Goal: Task Accomplishment & Management: Manage account settings

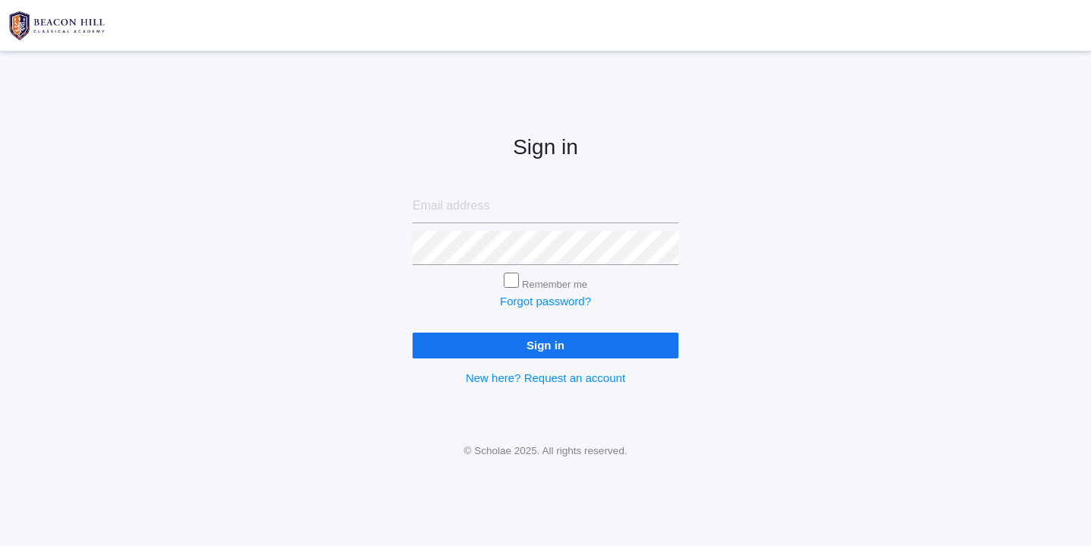
click at [485, 204] on input "email" at bounding box center [545, 206] width 266 height 34
type input "websterjl03@aol.com"
click at [559, 344] on input "Sign in" at bounding box center [545, 345] width 266 height 25
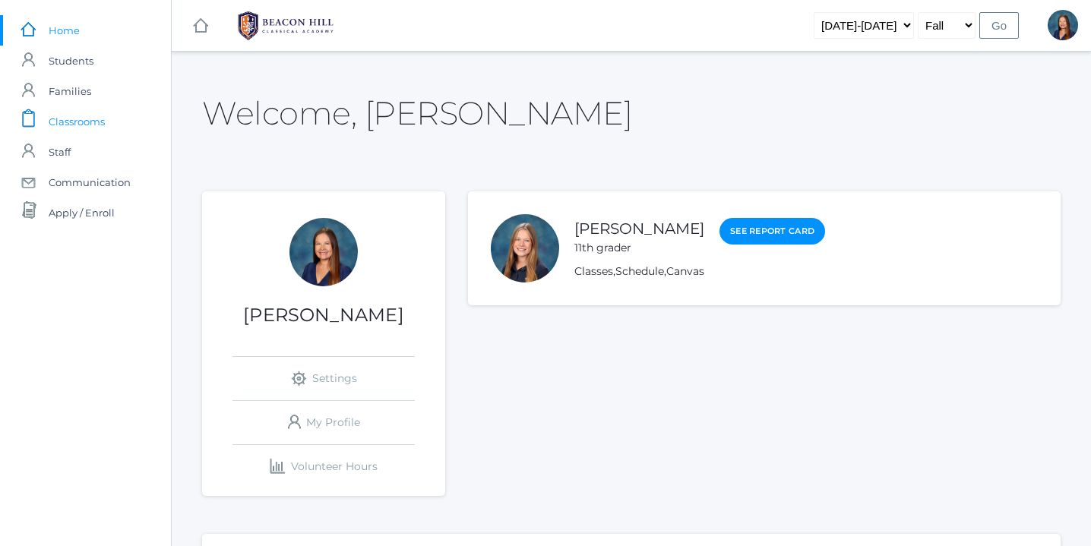
click at [91, 121] on span "Classrooms" at bounding box center [77, 121] width 56 height 30
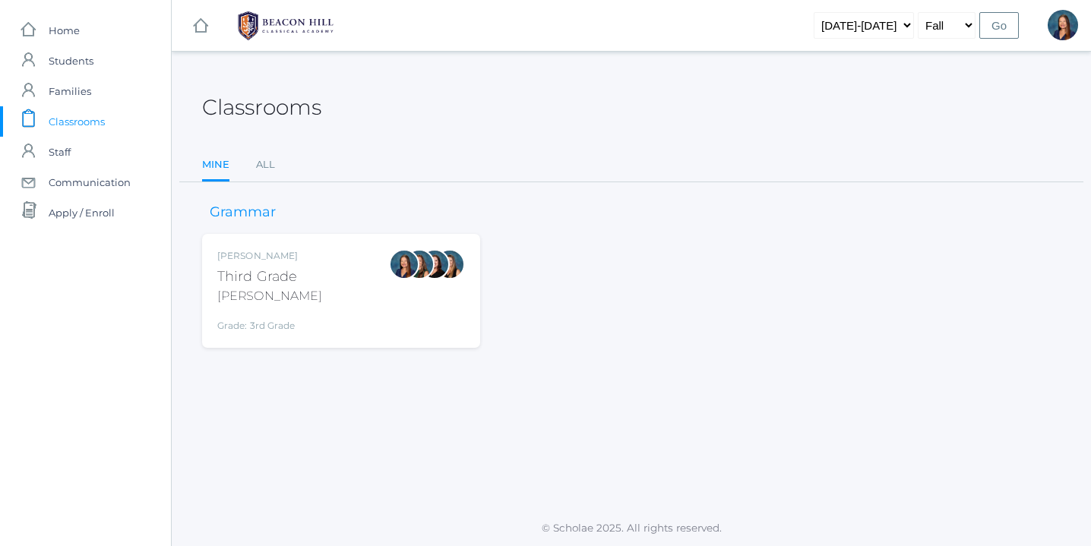
click at [327, 318] on div "Lori Webster Third Grade Webster Grade: 3rd Grade 03LA" at bounding box center [341, 291] width 248 height 84
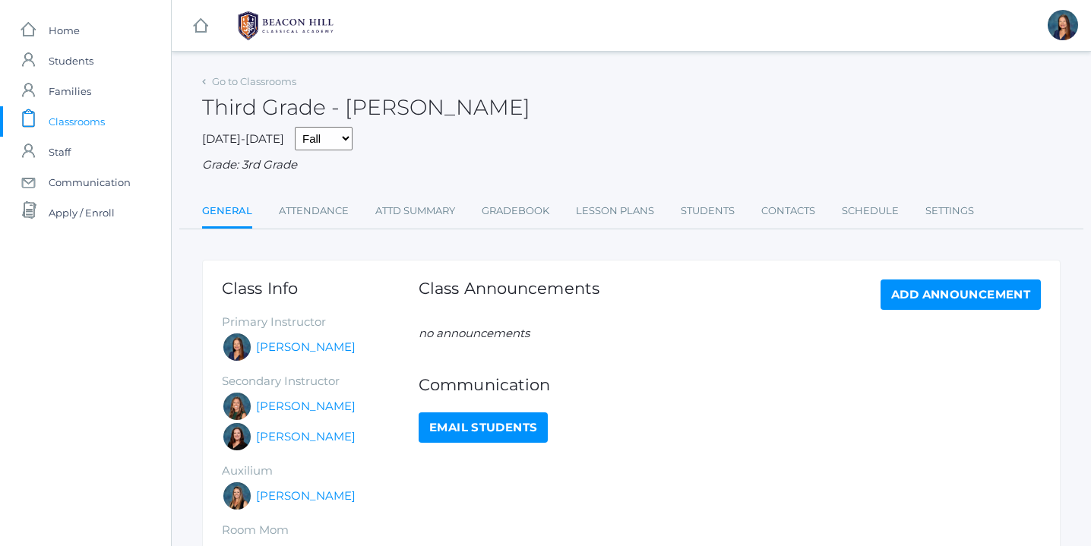
click at [81, 119] on span "Classrooms" at bounding box center [77, 121] width 56 height 30
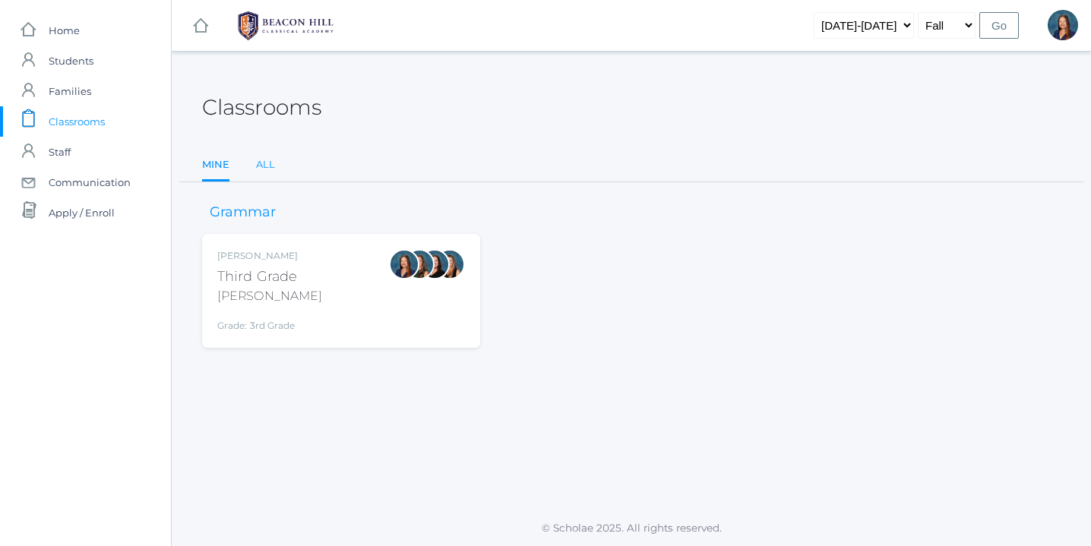
click at [261, 163] on link "All" at bounding box center [265, 165] width 19 height 30
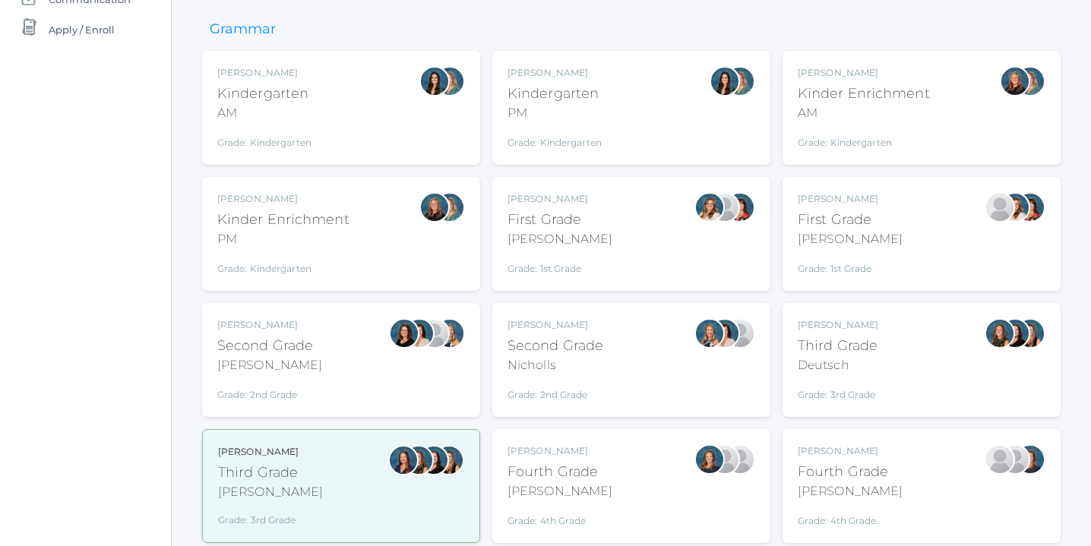
scroll to position [202, 0]
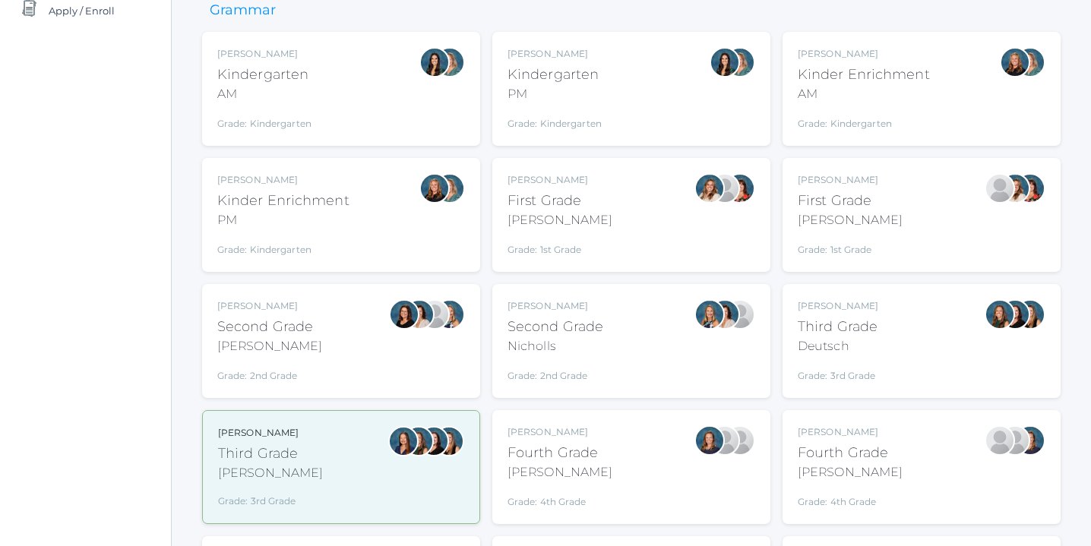
click at [910, 338] on div "Andrea Deutsch Third Grade Deutsch Grade: 3rd Grade 03LA" at bounding box center [921, 341] width 248 height 84
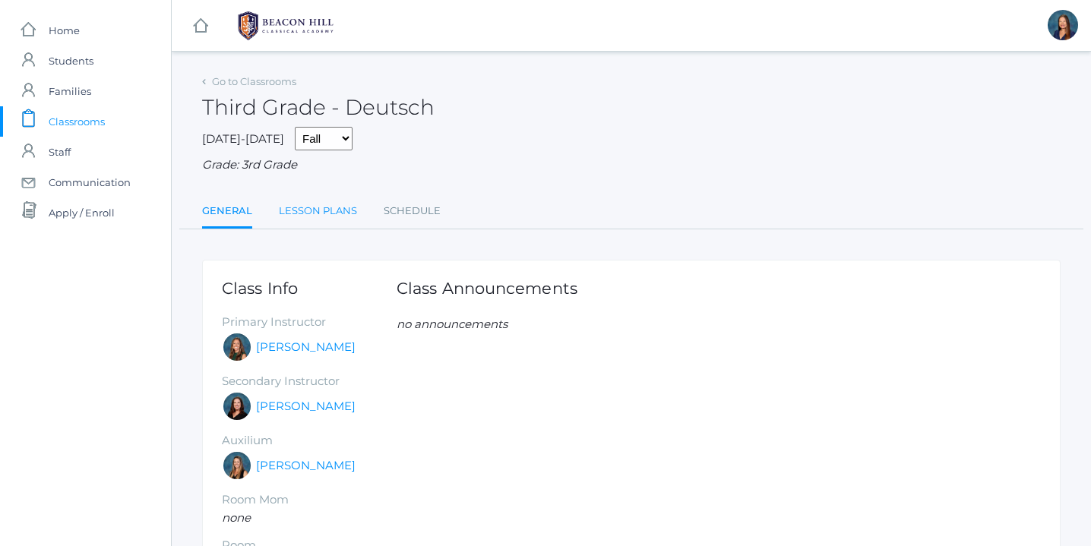
click at [323, 211] on link "Lesson Plans" at bounding box center [318, 211] width 78 height 30
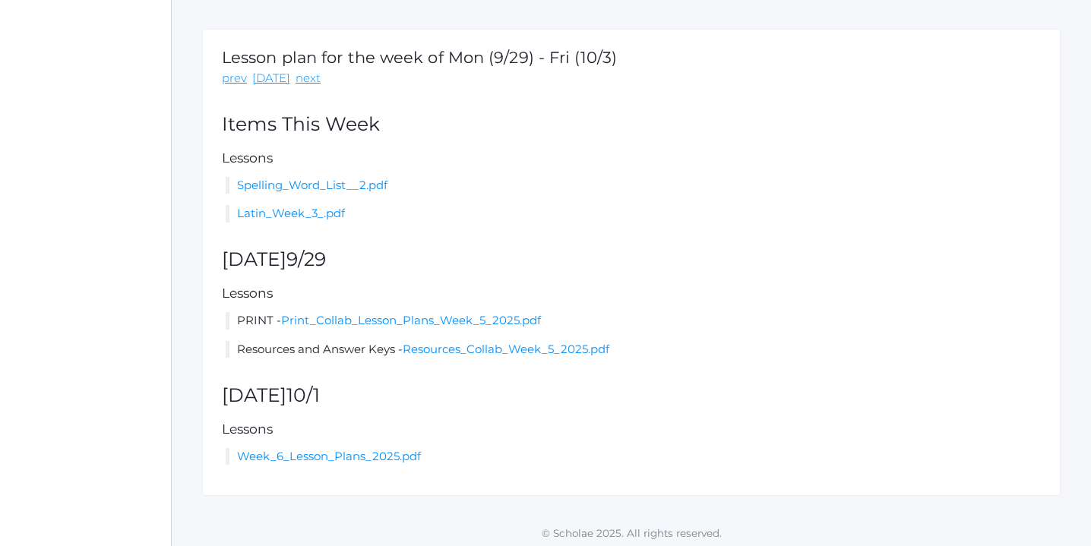
scroll to position [236, 0]
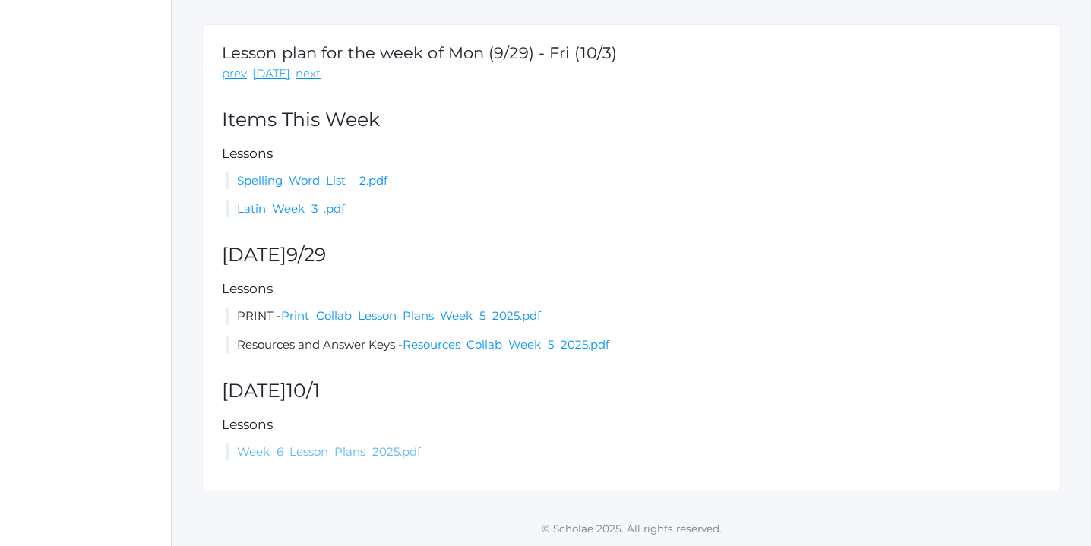
click at [311, 453] on link "Week_6_Lesson_Plans_2025.pdf" at bounding box center [329, 451] width 184 height 14
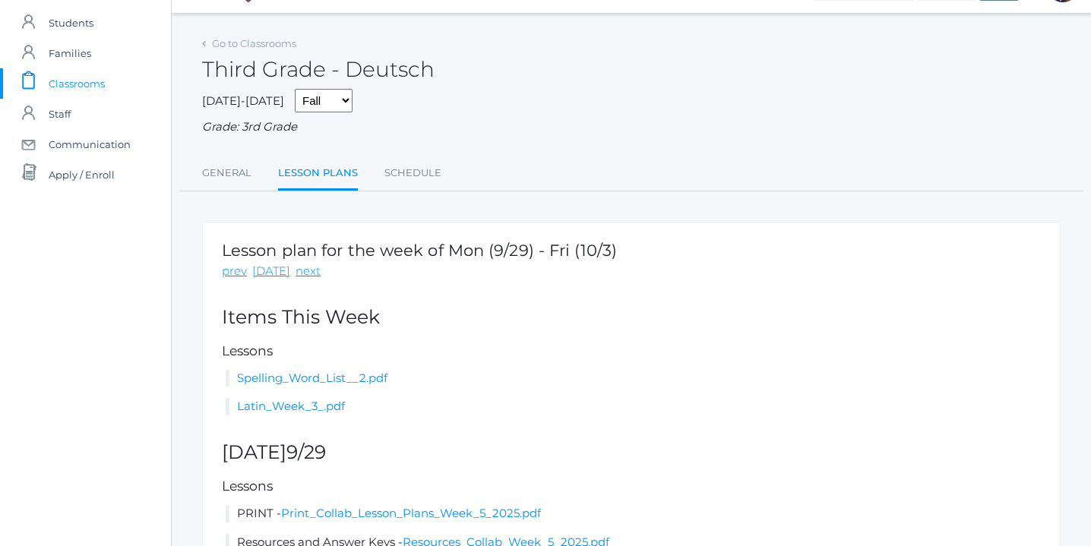
scroll to position [0, 0]
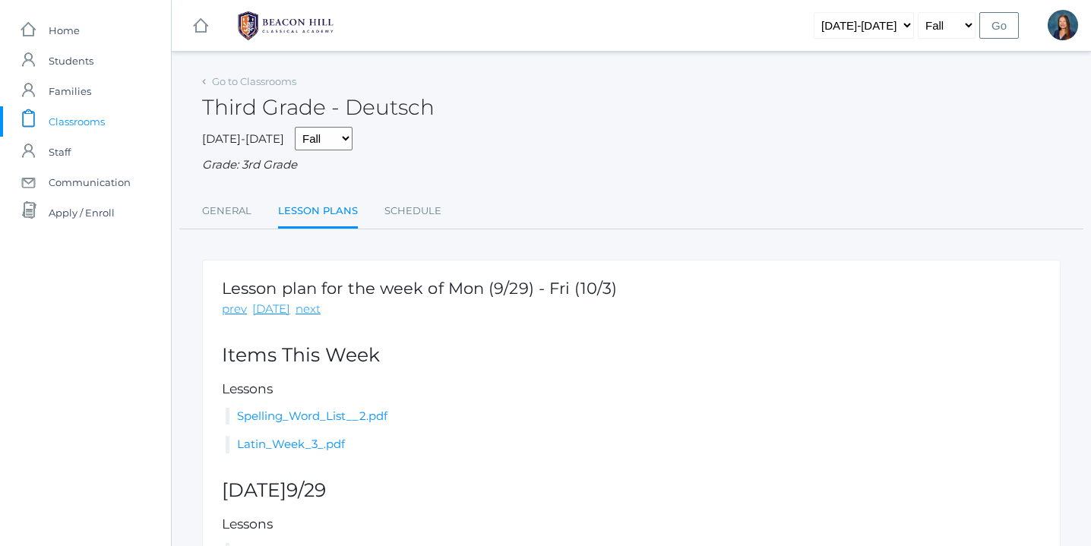
click at [86, 121] on span "Classrooms" at bounding box center [77, 121] width 56 height 30
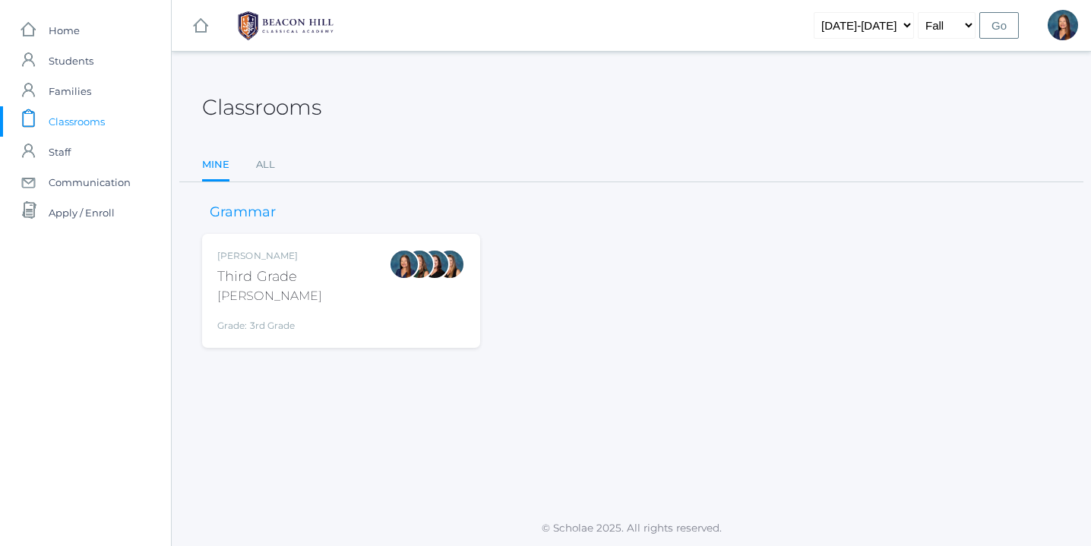
click at [330, 295] on div "Lori Webster Third Grade Webster Grade: 3rd Grade 03LA" at bounding box center [341, 291] width 248 height 84
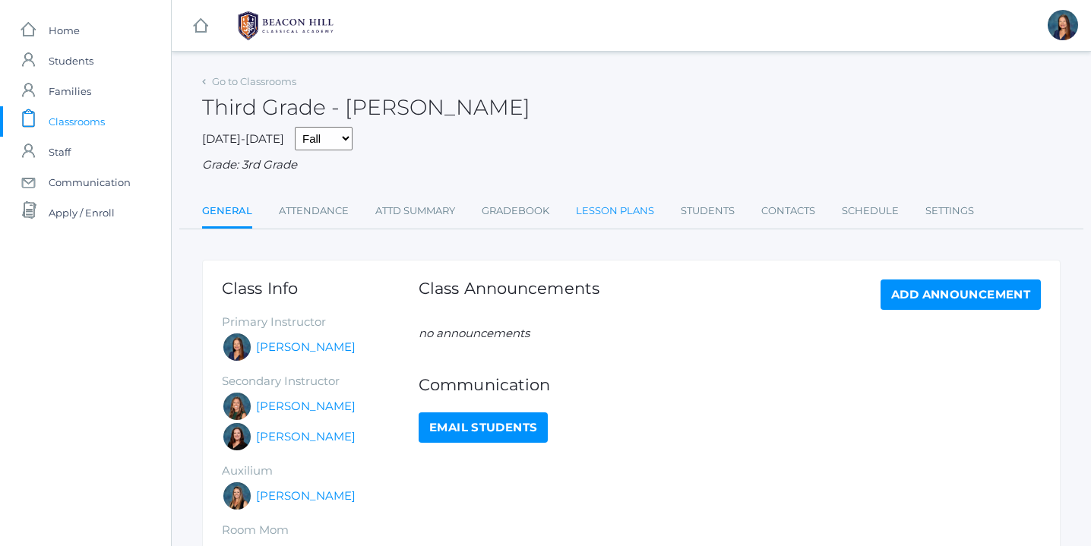
click at [623, 210] on link "Lesson Plans" at bounding box center [615, 211] width 78 height 30
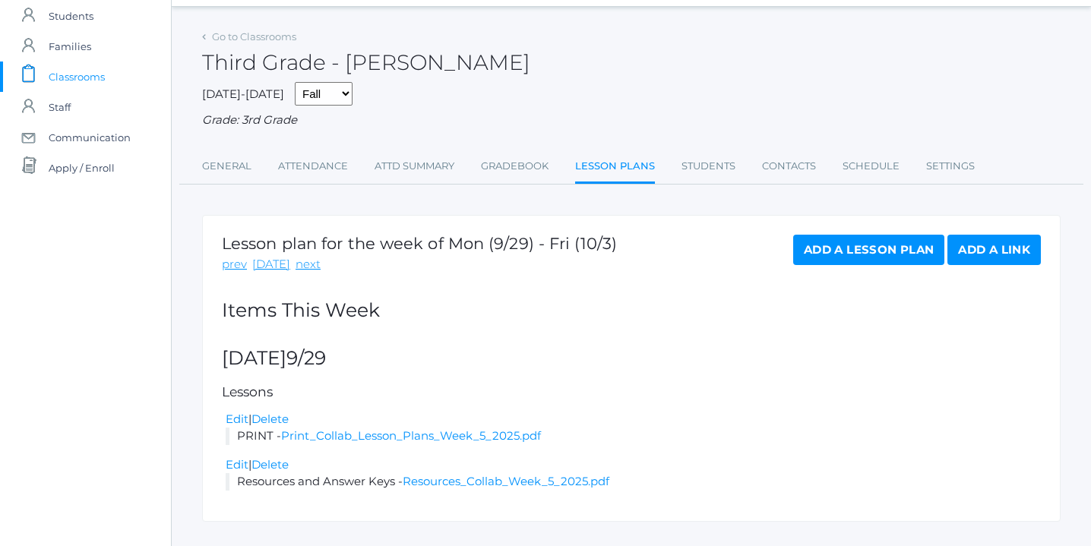
scroll to position [75, 0]
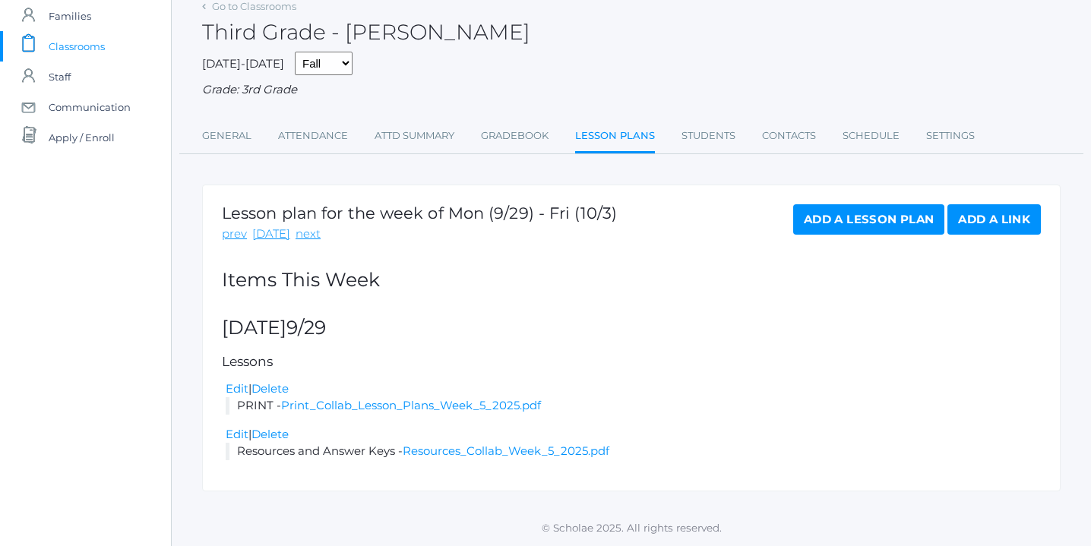
click at [873, 213] on link "Add a Lesson Plan" at bounding box center [868, 219] width 151 height 30
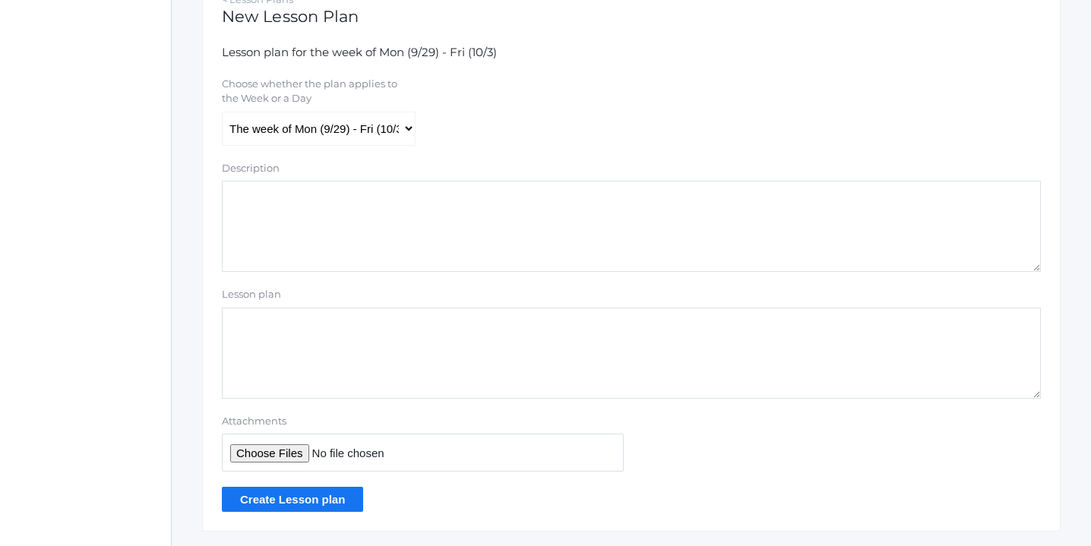
scroll to position [290, 0]
click at [289, 499] on input "Create Lesson plan" at bounding box center [292, 497] width 141 height 25
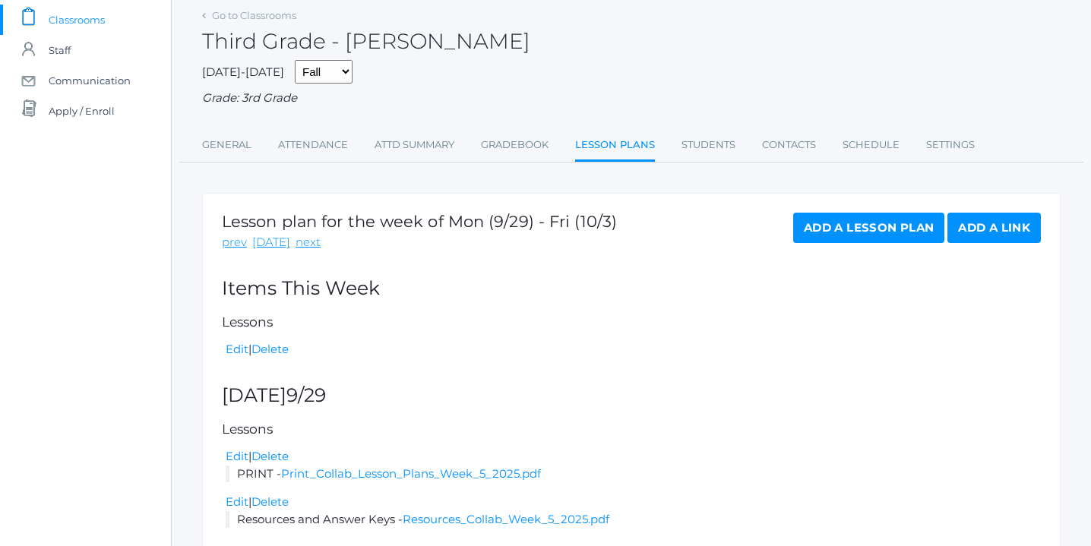
scroll to position [170, 0]
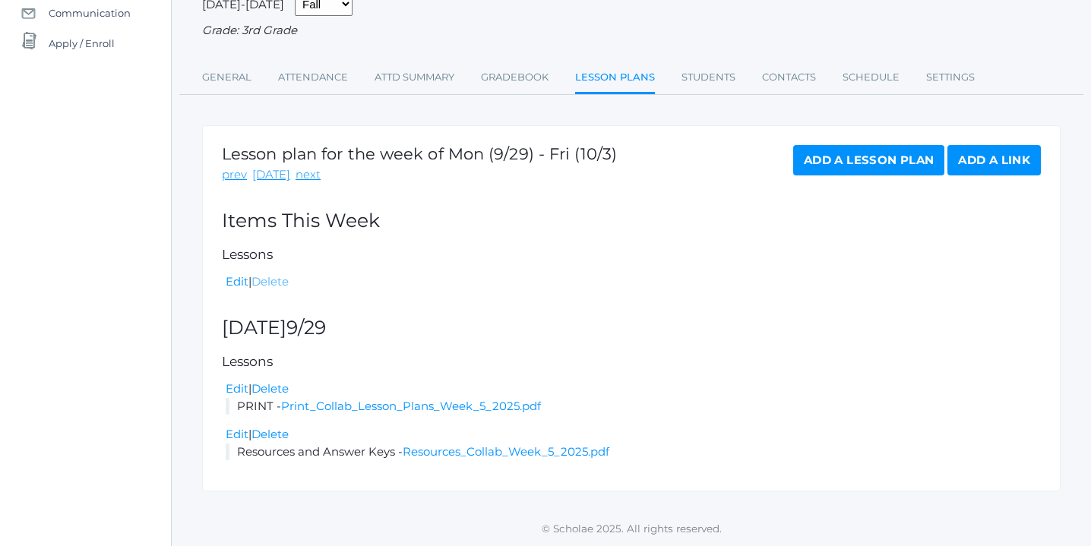
click at [281, 282] on link "Delete" at bounding box center [269, 281] width 37 height 14
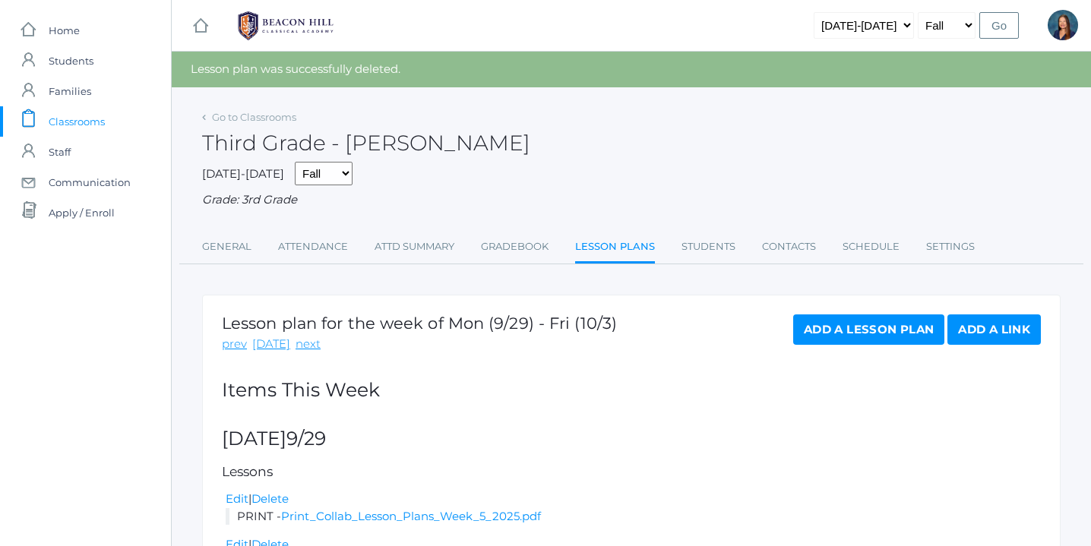
scroll to position [111, 0]
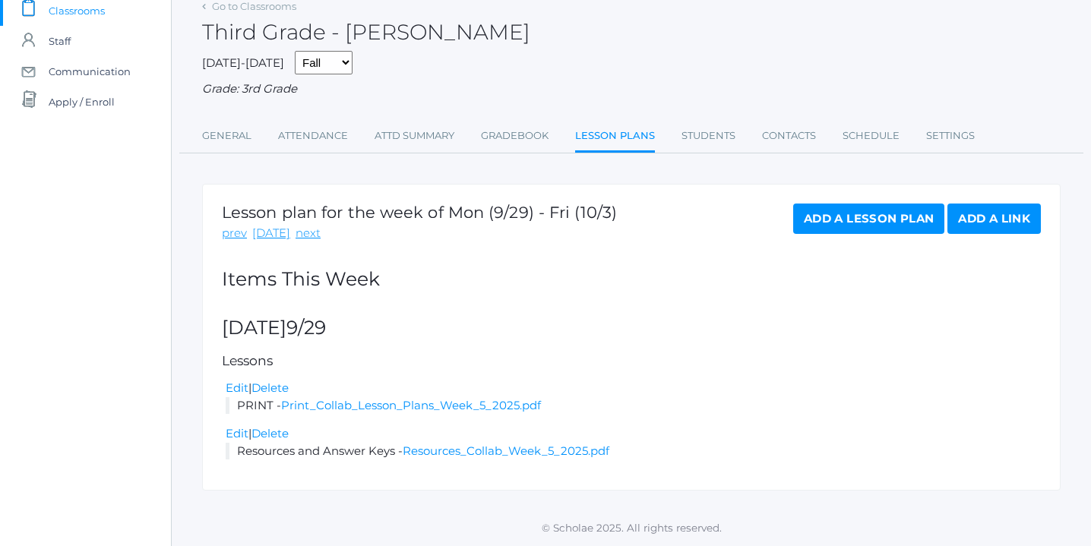
click at [864, 223] on link "Add a Lesson Plan" at bounding box center [868, 219] width 151 height 30
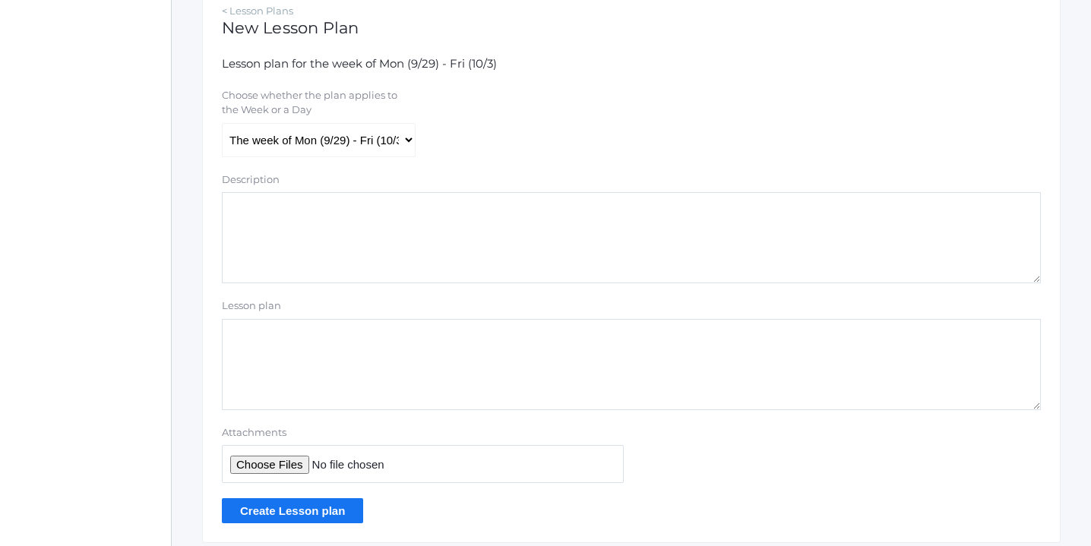
scroll to position [329, 0]
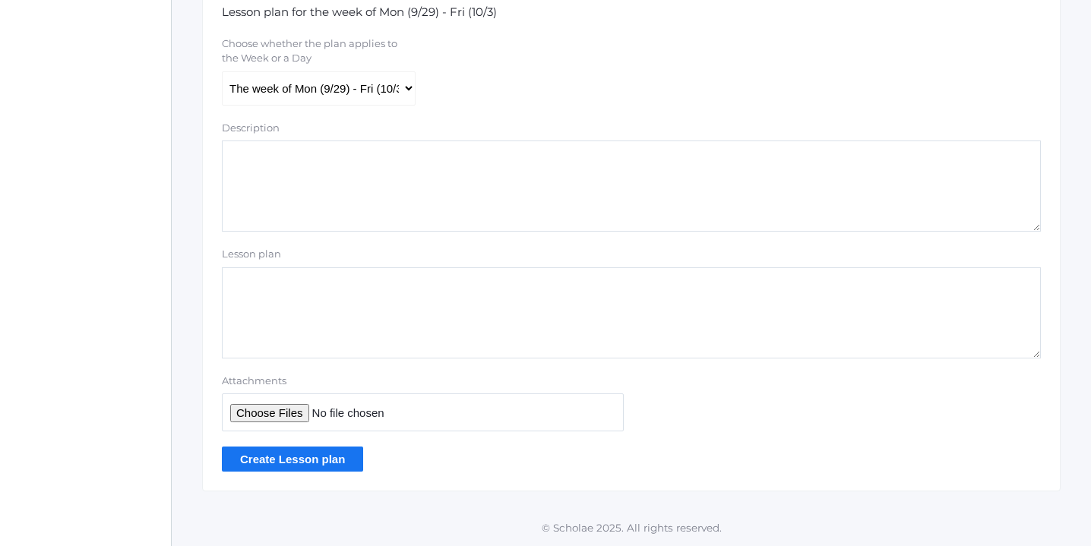
click at [293, 409] on input "Attachments" at bounding box center [423, 411] width 402 height 37
type input "C:\fakepath\Spelling List 2.pdf"
click at [289, 459] on input "Create Lesson plan" at bounding box center [292, 459] width 141 height 25
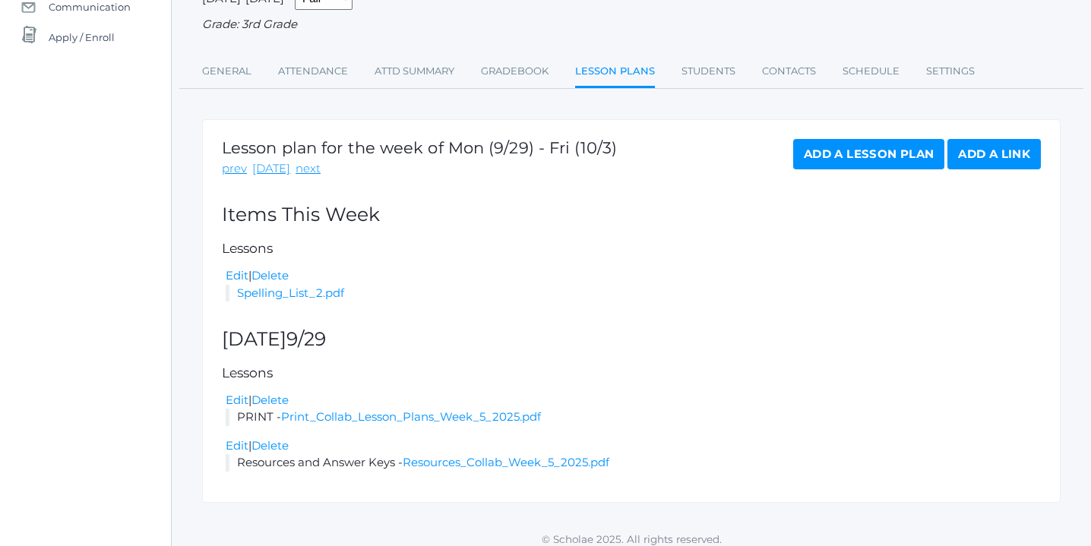
scroll to position [187, 0]
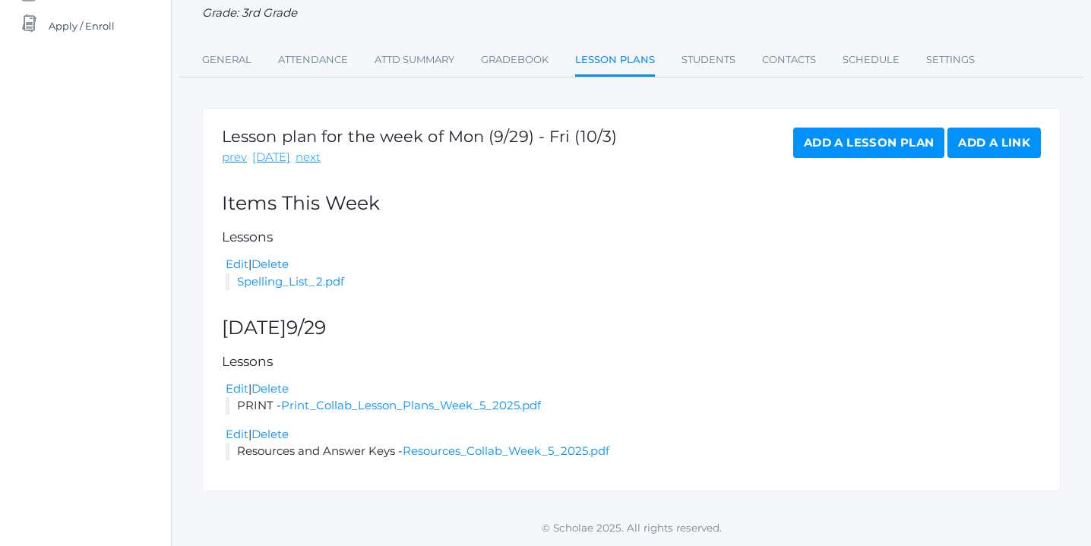
click at [862, 139] on link "Add a Lesson Plan" at bounding box center [868, 143] width 151 height 30
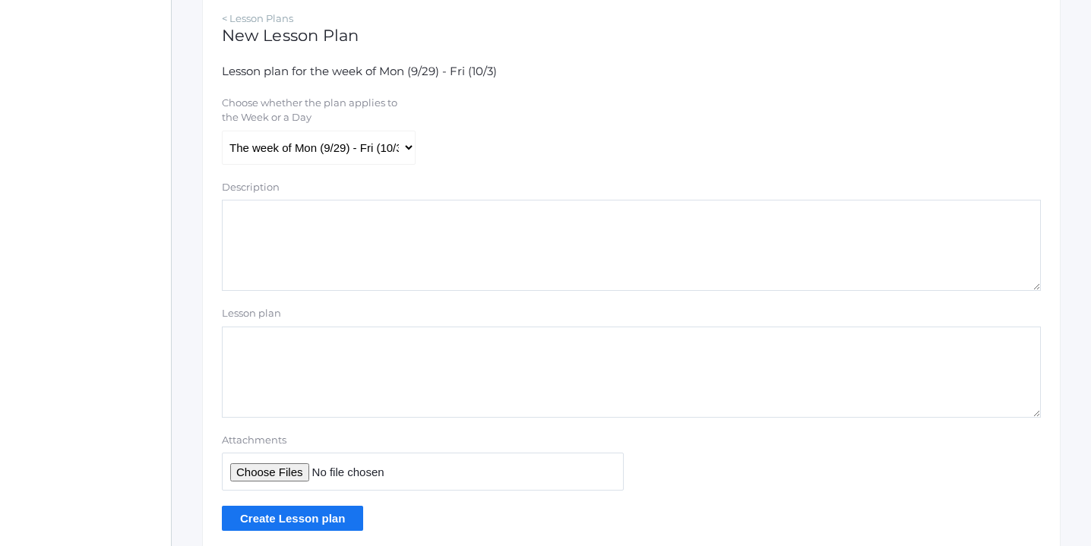
scroll to position [329, 0]
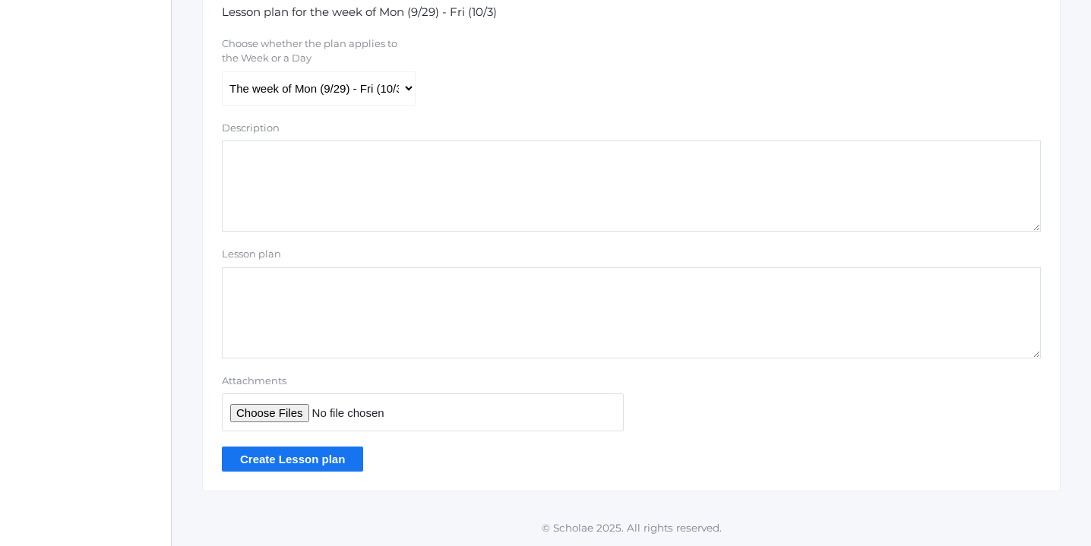
click at [286, 459] on input "Create Lesson plan" at bounding box center [292, 459] width 141 height 25
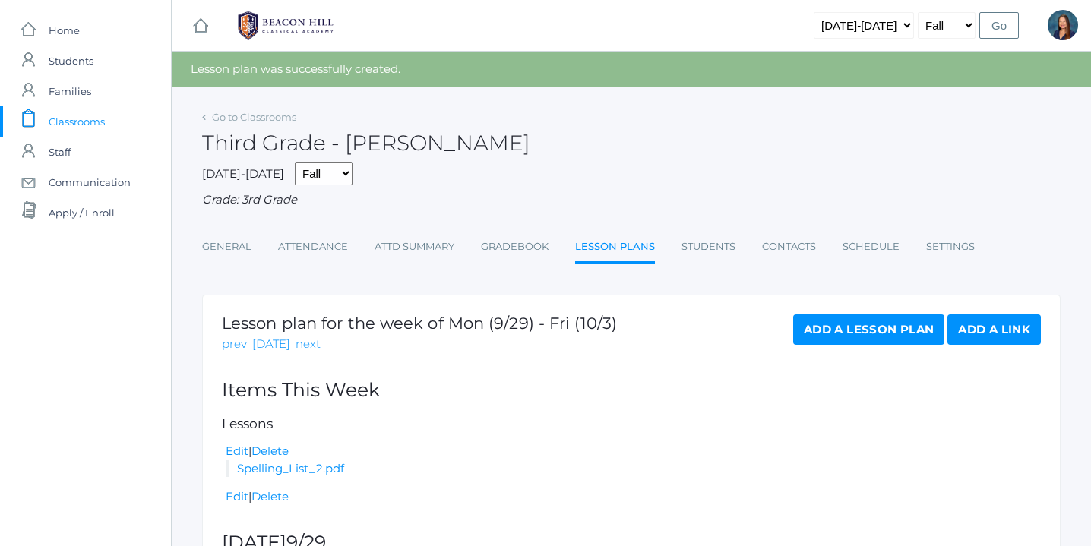
click at [885, 327] on link "Add a Lesson Plan" at bounding box center [868, 329] width 151 height 30
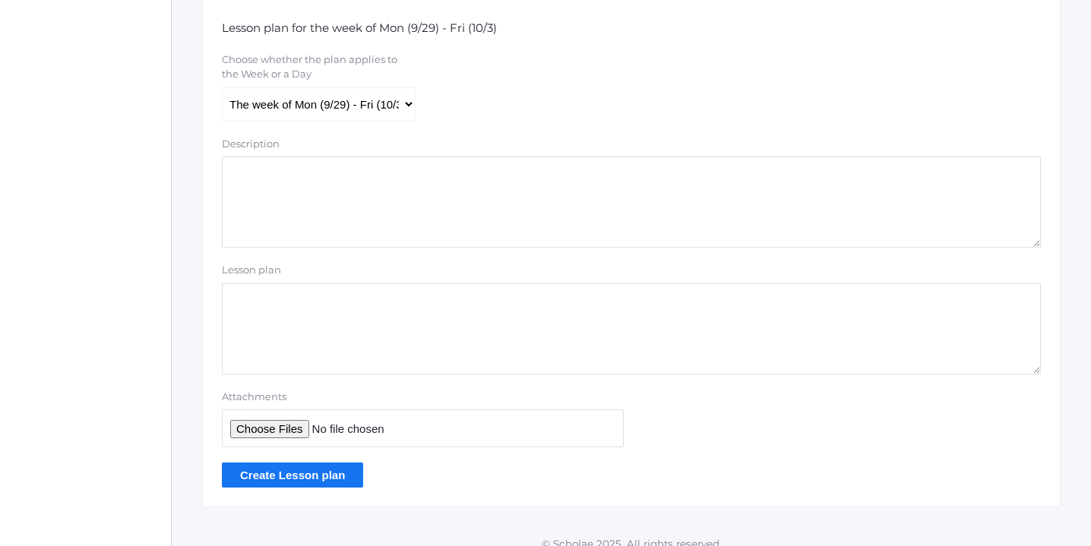
scroll to position [317, 0]
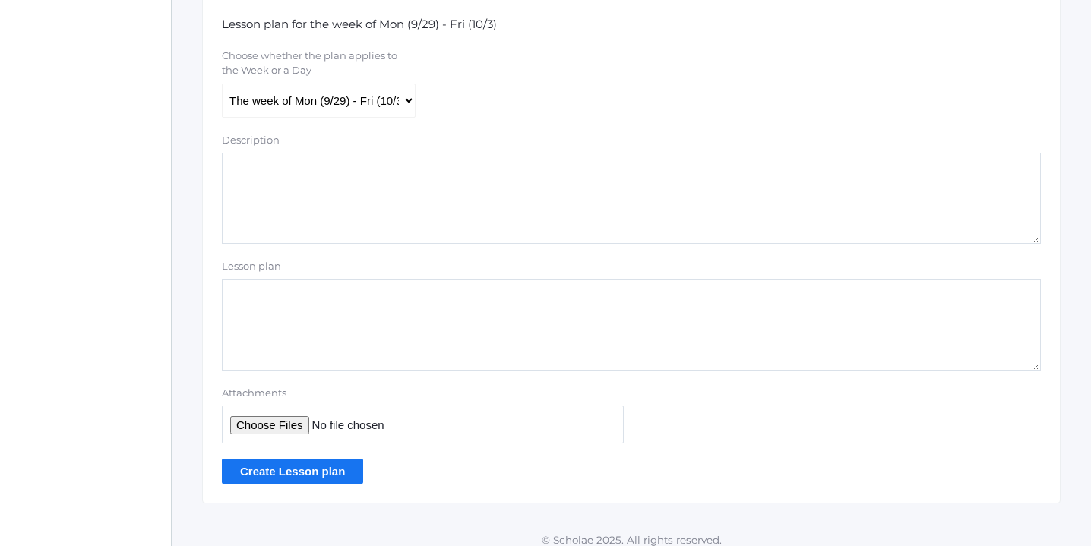
click at [267, 424] on input "Attachments" at bounding box center [423, 424] width 402 height 37
type input "C:\fakepath\Latin Week 3.pdf"
click at [324, 469] on input "Create Lesson plan" at bounding box center [292, 471] width 141 height 25
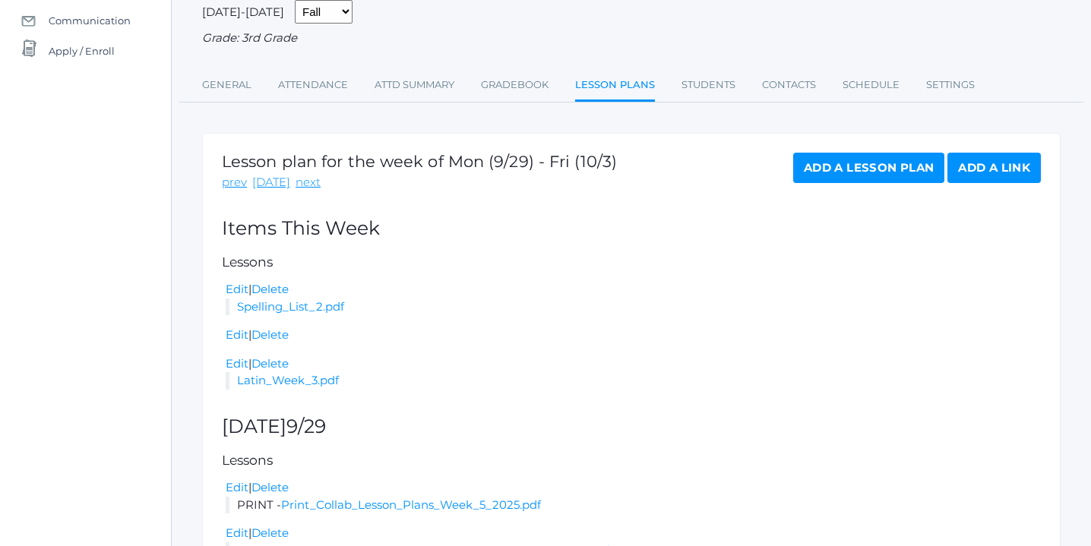
scroll to position [167, 0]
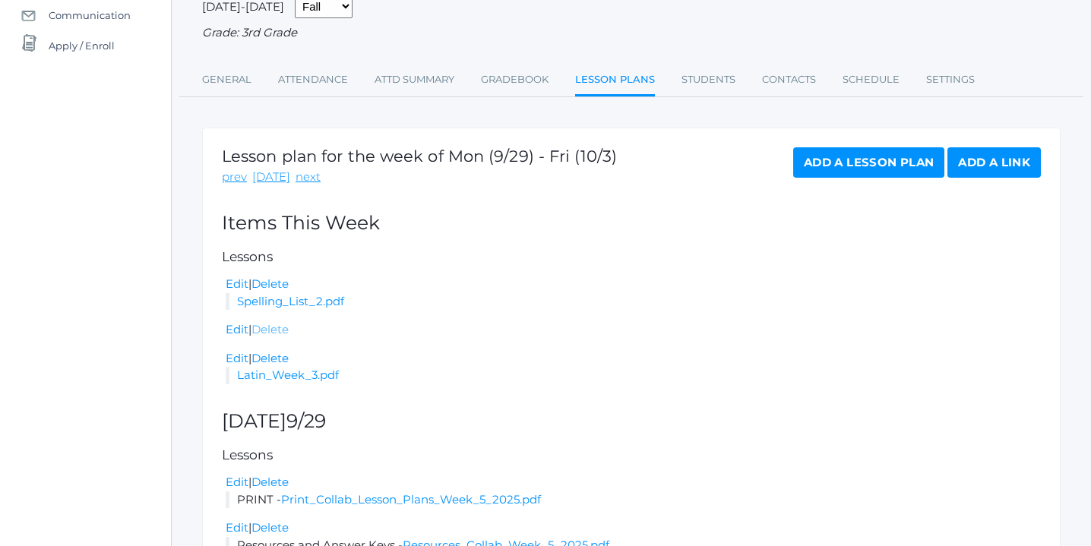
click at [276, 333] on link "Delete" at bounding box center [269, 329] width 37 height 14
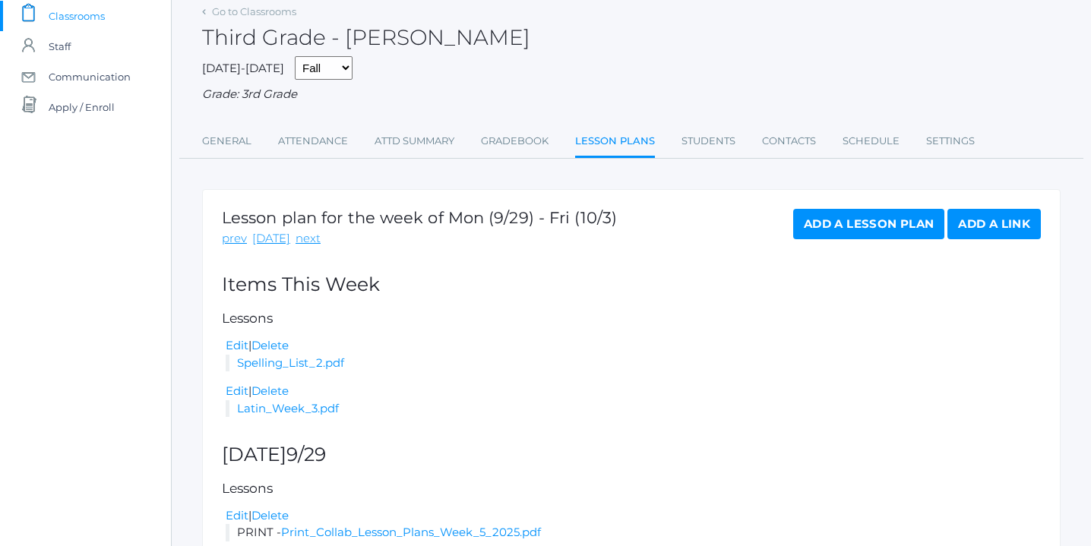
scroll to position [232, 0]
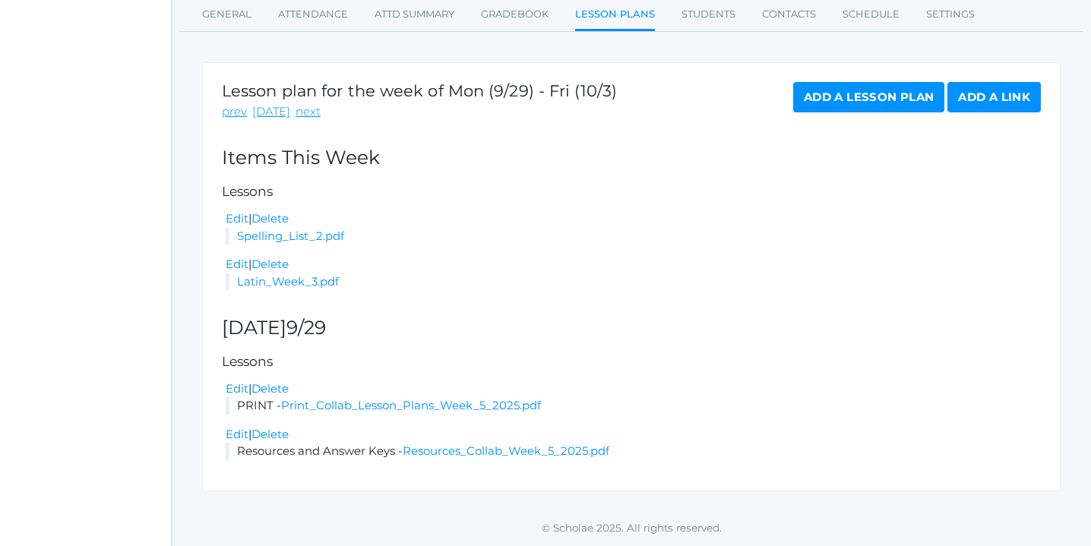
click at [883, 100] on link "Add a Lesson Plan" at bounding box center [868, 97] width 151 height 30
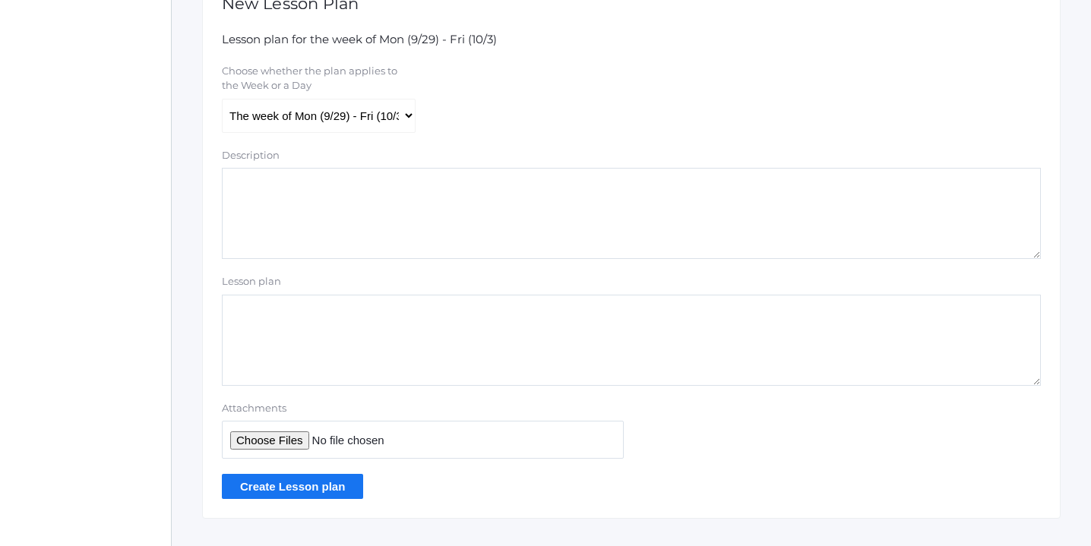
scroll to position [304, 0]
click at [409, 114] on select "The week of Mon (9/29) - Fri (10/3) [DATE] (9/29) [DATE] (9/30) [DATE] (10/1) […" at bounding box center [319, 113] width 194 height 34
select select "2025-10-01"
click at [222, 96] on select "The week of Mon (9/29) - Fri (10/3) Monday (9/29) Tuesday (9/30) Wednesday (10/…" at bounding box center [319, 113] width 194 height 34
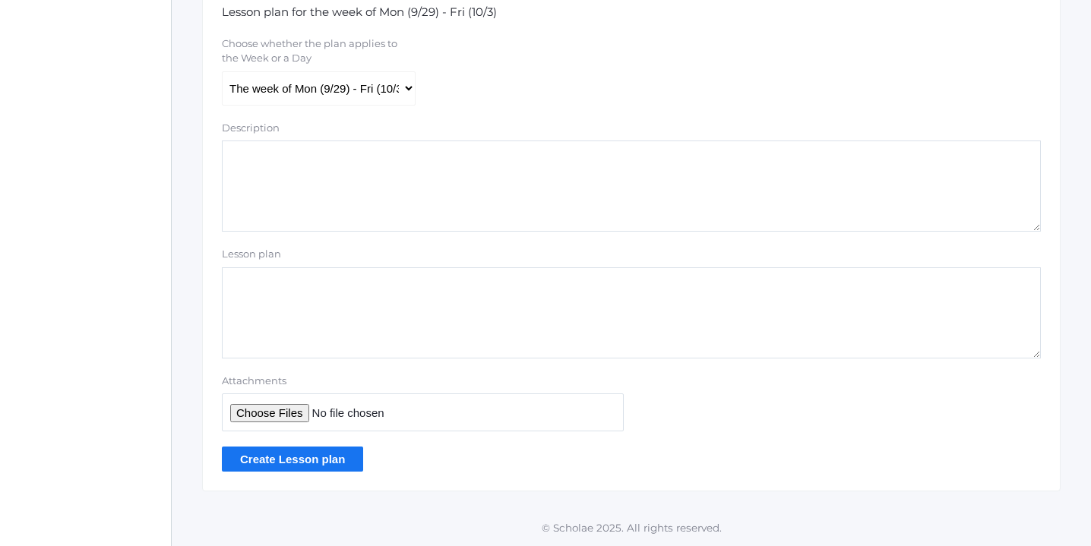
click at [279, 408] on input "Attachments" at bounding box center [423, 411] width 402 height 37
type input "C:\fakepath\Week 6 Lesson Plans 2025.pdf"
click at [300, 453] on input "Create Lesson plan" at bounding box center [292, 459] width 141 height 25
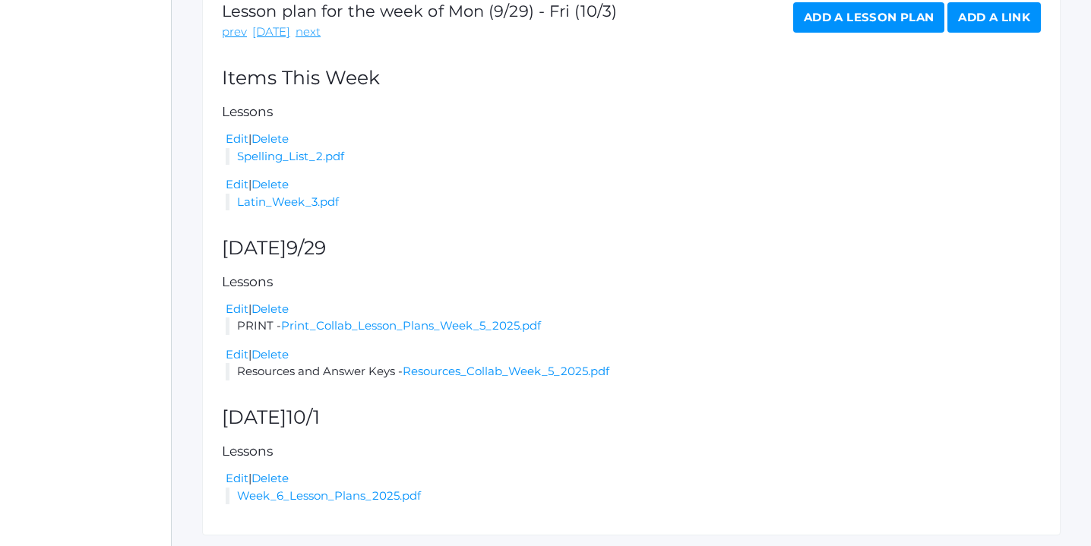
scroll to position [357, 0]
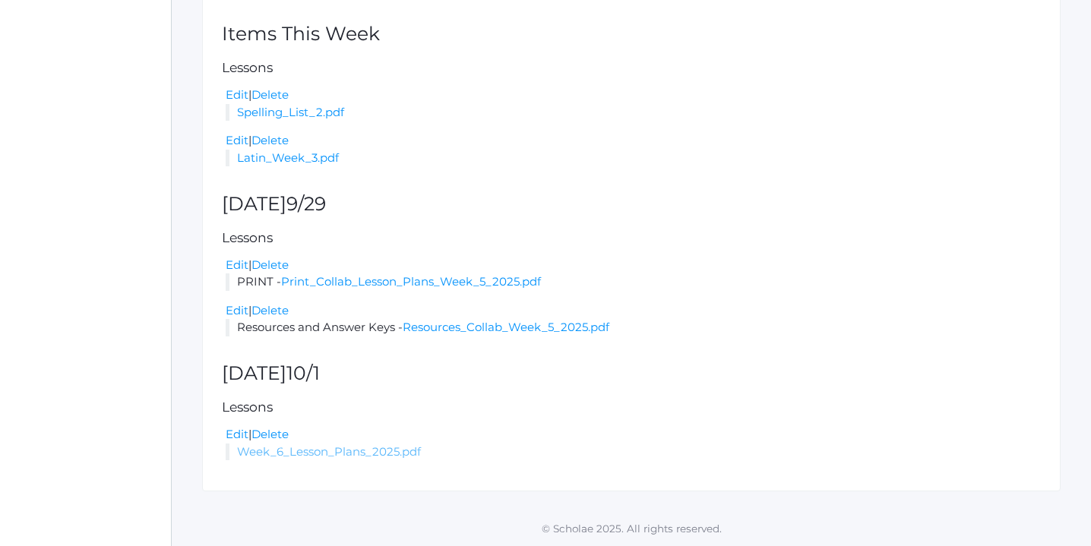
click at [380, 450] on link "Week_6_Lesson_Plans_2025.pdf" at bounding box center [329, 451] width 184 height 14
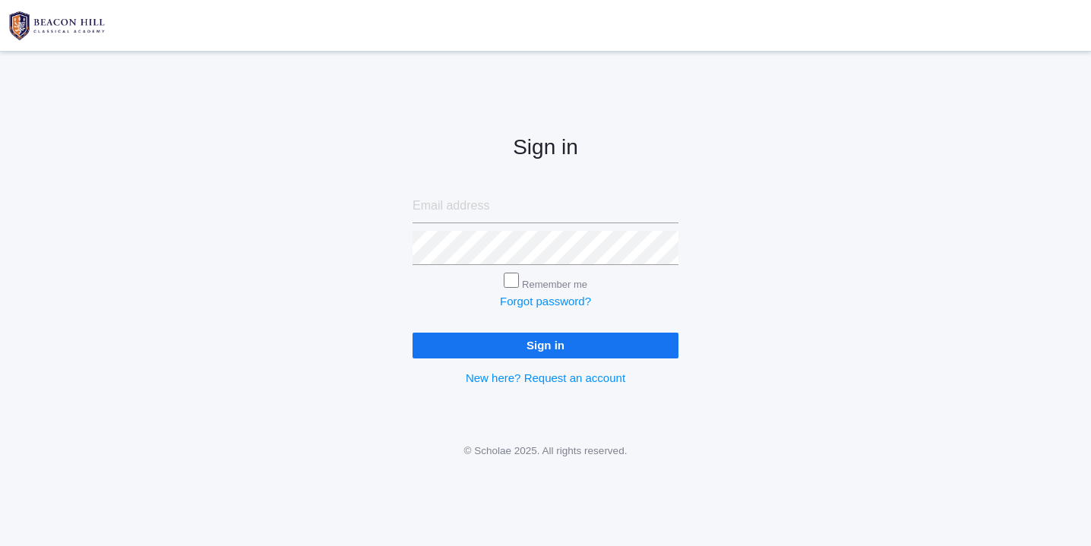
click at [467, 207] on input "email" at bounding box center [545, 206] width 266 height 34
type input "[EMAIL_ADDRESS][DOMAIN_NAME]"
click at [513, 341] on input "Sign in" at bounding box center [545, 345] width 266 height 25
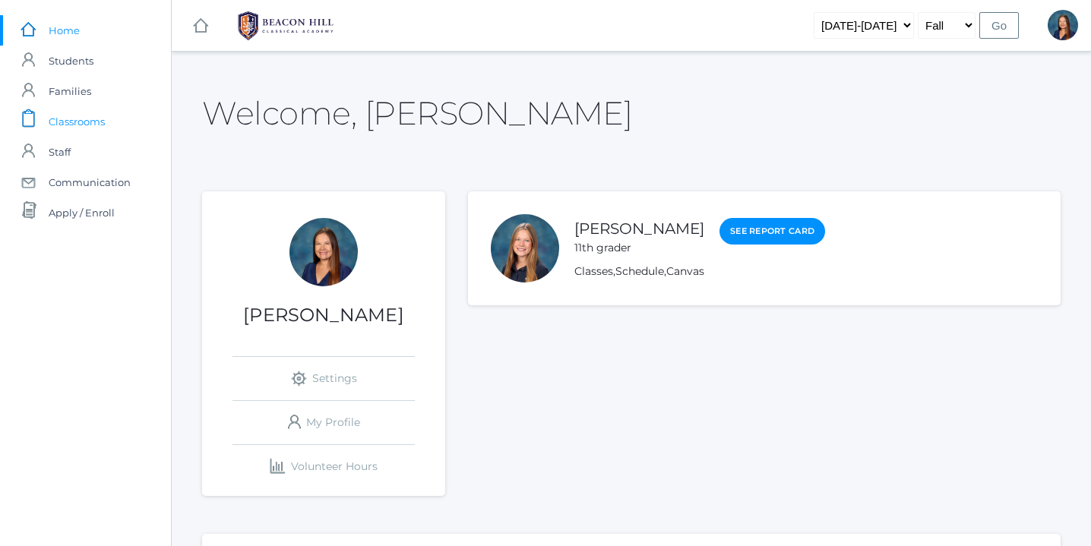
click at [92, 122] on span "Classrooms" at bounding box center [77, 121] width 56 height 30
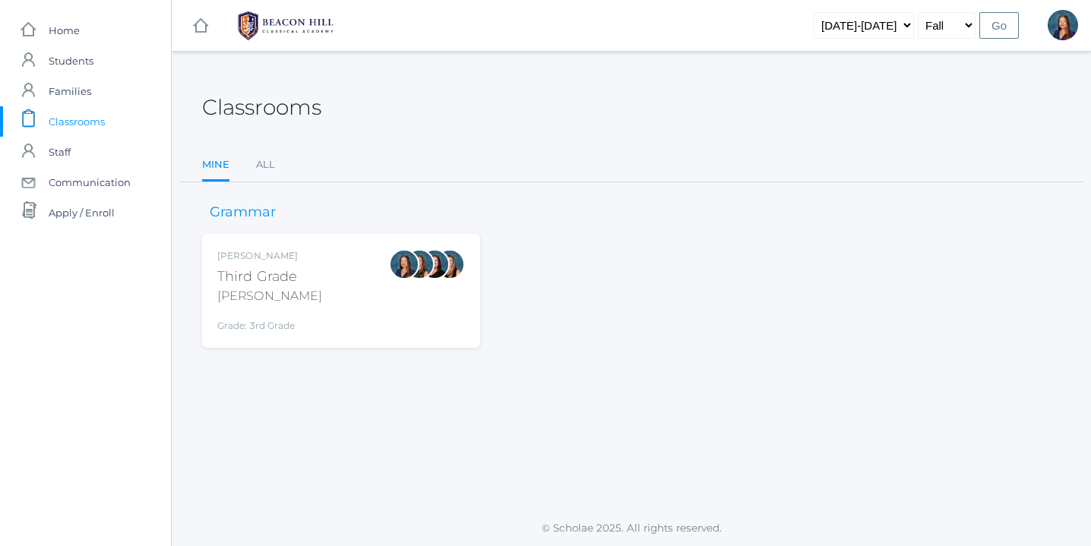
click at [396, 276] on div at bounding box center [404, 264] width 30 height 30
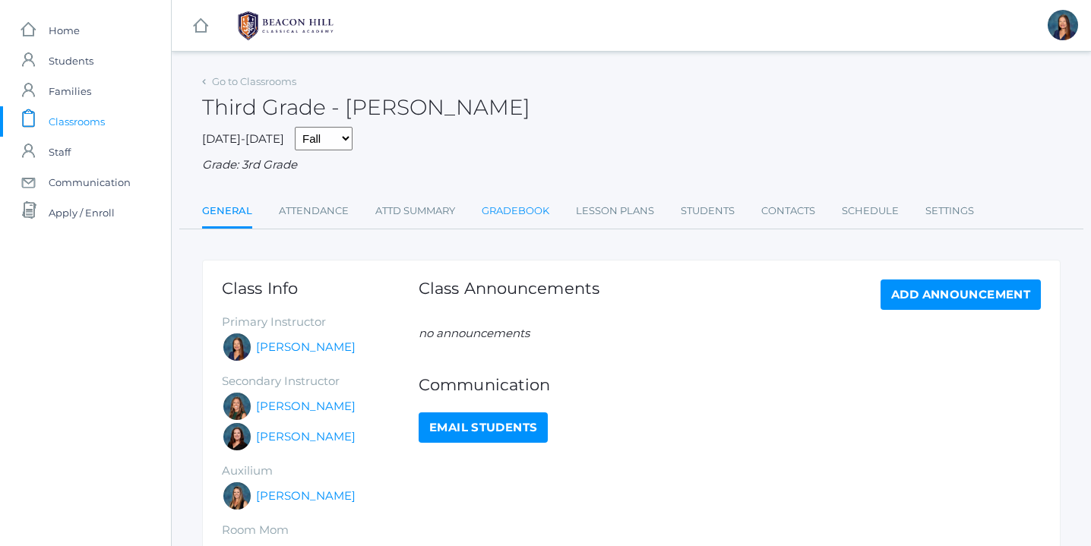
click at [535, 207] on link "Gradebook" at bounding box center [516, 211] width 68 height 30
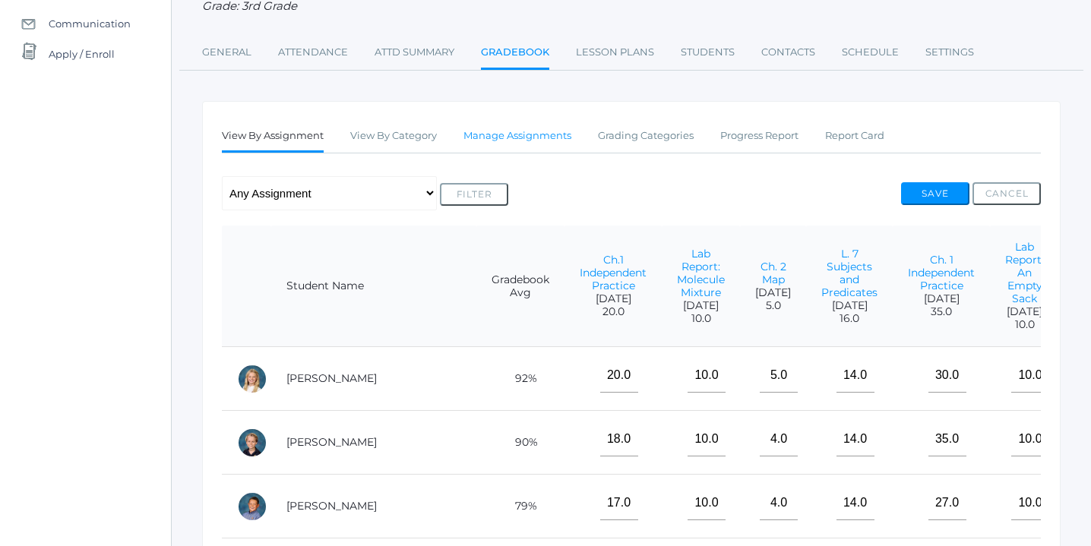
scroll to position [158, 0]
click at [522, 135] on link "Manage Assignments" at bounding box center [517, 137] width 108 height 30
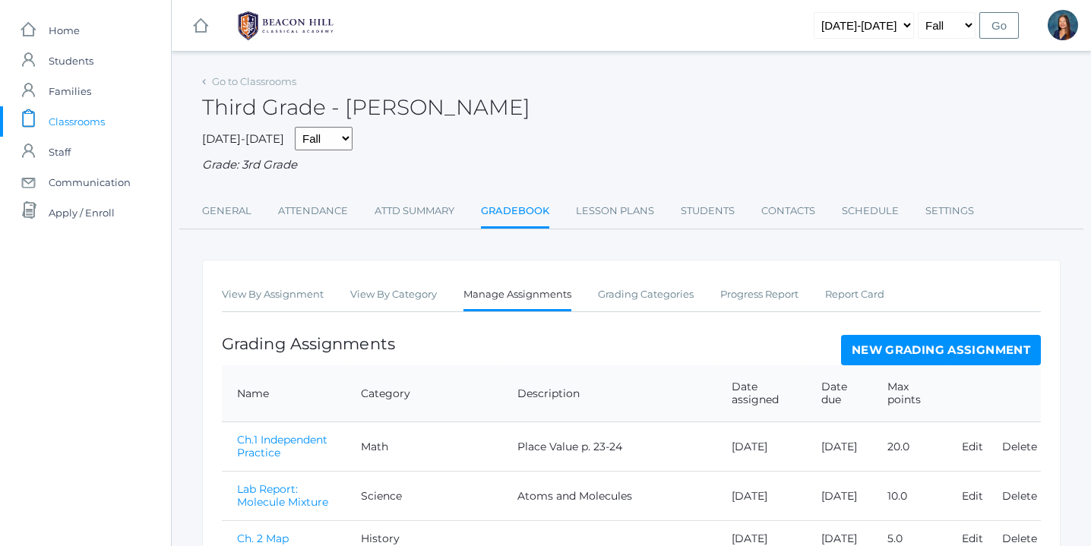
click at [971, 355] on link "New Grading Assignment" at bounding box center [941, 350] width 200 height 30
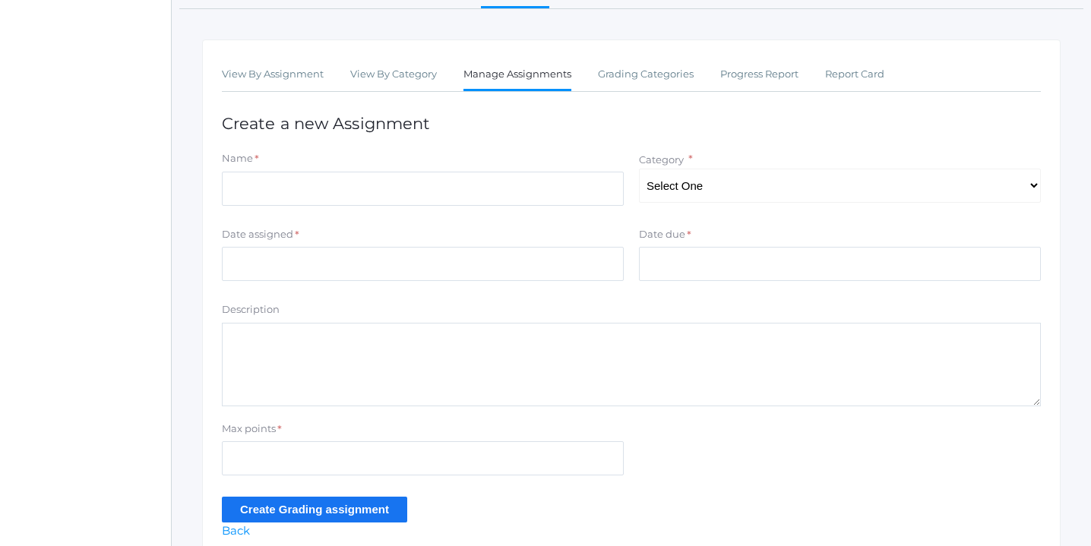
scroll to position [221, 0]
click at [1029, 188] on select "Select One Character/Citizenship Math Grammar Literature Latin History Science …" at bounding box center [840, 185] width 402 height 34
select select "1118"
click at [639, 168] on select "Select One Character/Citizenship Math Grammar Literature Latin History Science …" at bounding box center [840, 185] width 402 height 34
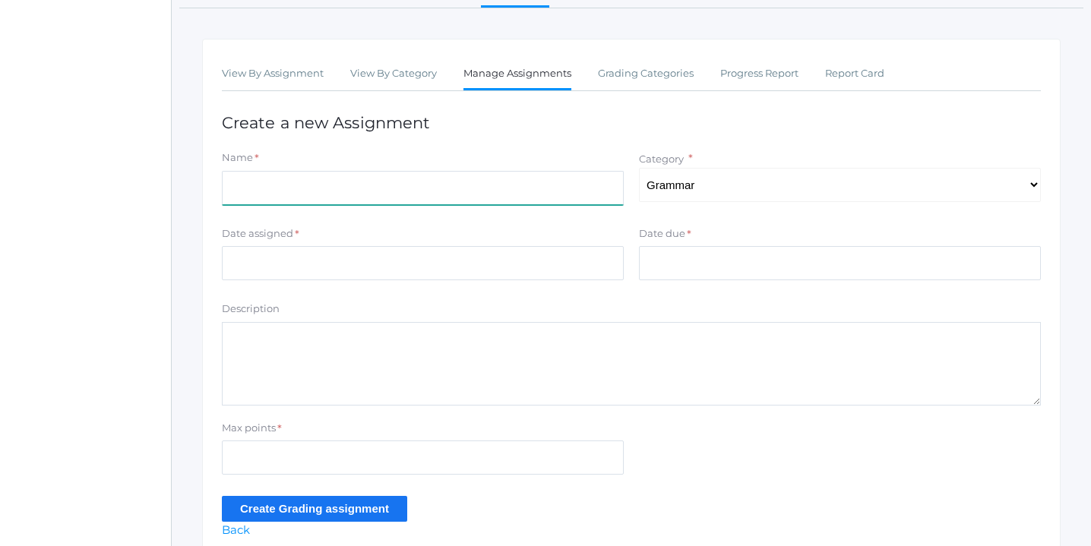
click at [559, 197] on input "Name" at bounding box center [423, 188] width 402 height 34
type input "L. 14 p. 44-45"
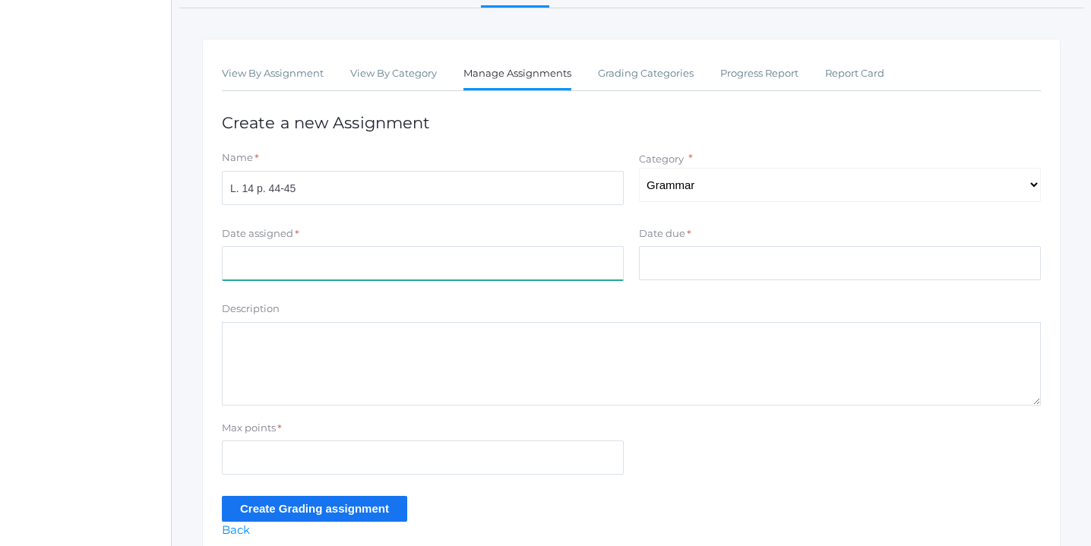
click at [504, 265] on input "Date assigned" at bounding box center [423, 263] width 402 height 34
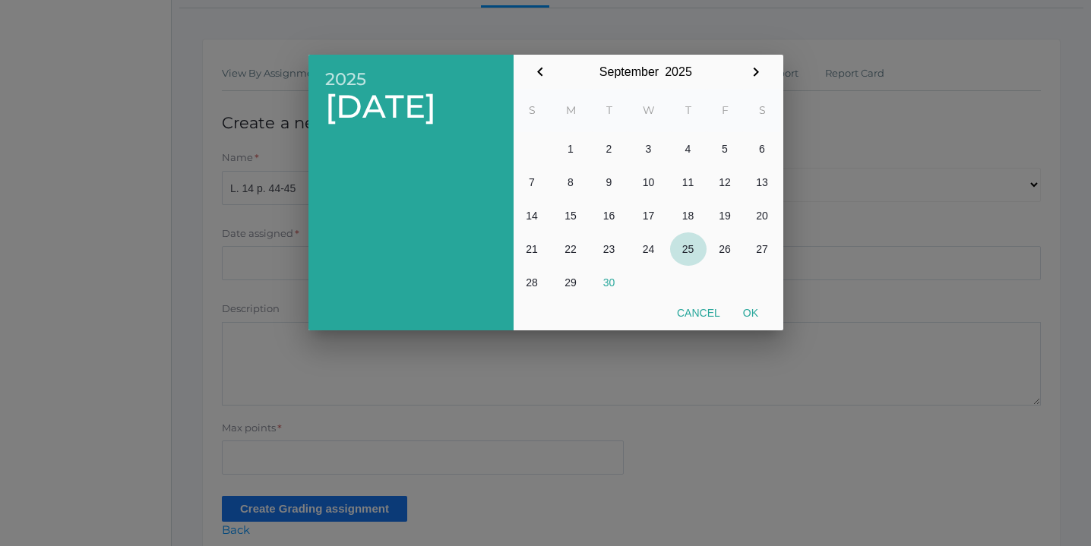
click at [685, 247] on button "25" at bounding box center [688, 248] width 36 height 33
click at [752, 310] on button "Ok" at bounding box center [750, 312] width 38 height 27
type input "[DATE]"
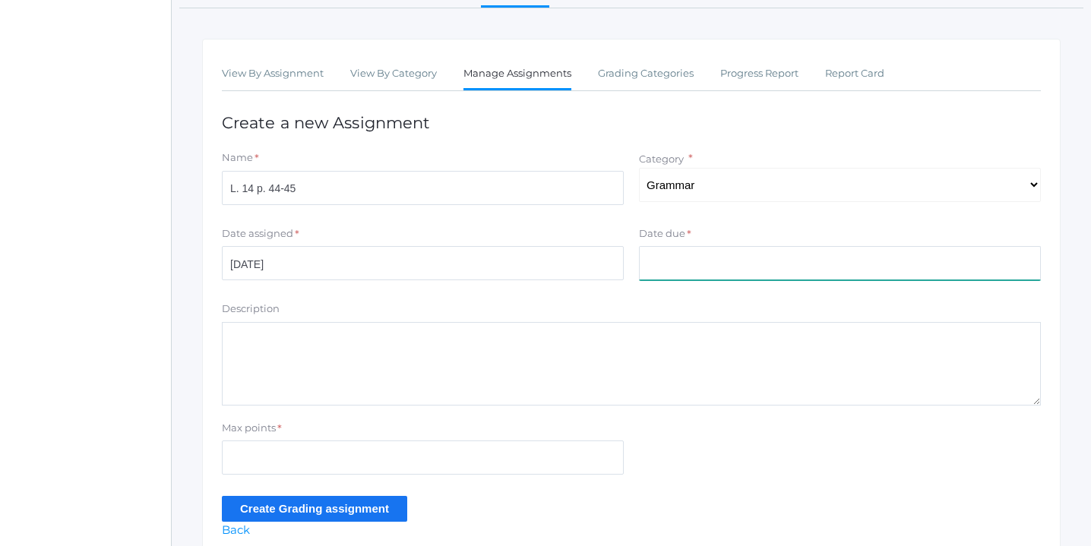
click at [743, 267] on input "Date due" at bounding box center [840, 263] width 402 height 34
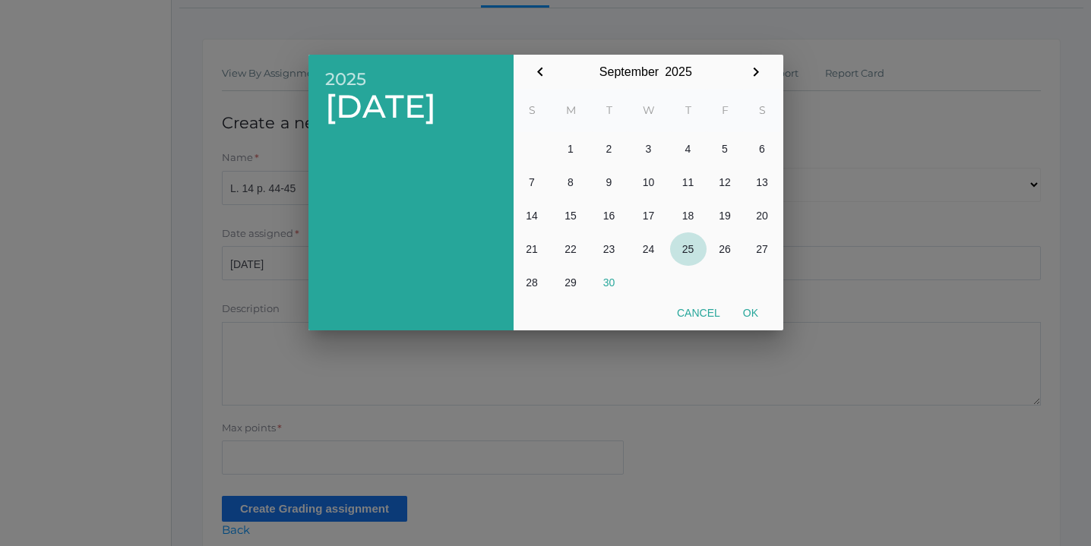
click at [690, 248] on button "25" at bounding box center [688, 248] width 36 height 33
click at [750, 311] on button "Ok" at bounding box center [750, 312] width 38 height 27
type input "[DATE]"
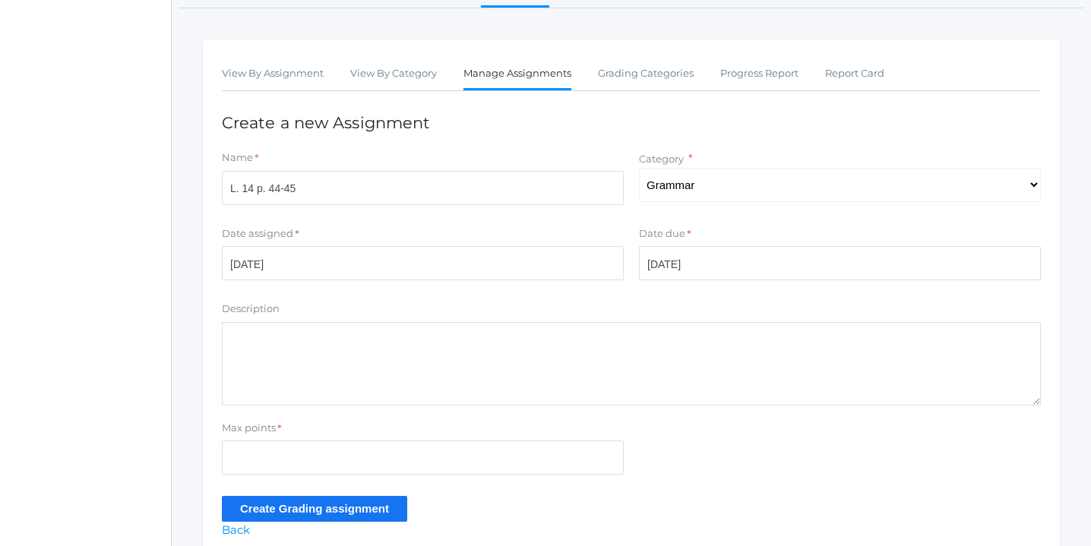
click at [423, 352] on textarea "Description" at bounding box center [631, 364] width 819 height 84
type textarea "Diagraming Sentences"
click at [328, 448] on input "Max points" at bounding box center [423, 457] width 402 height 34
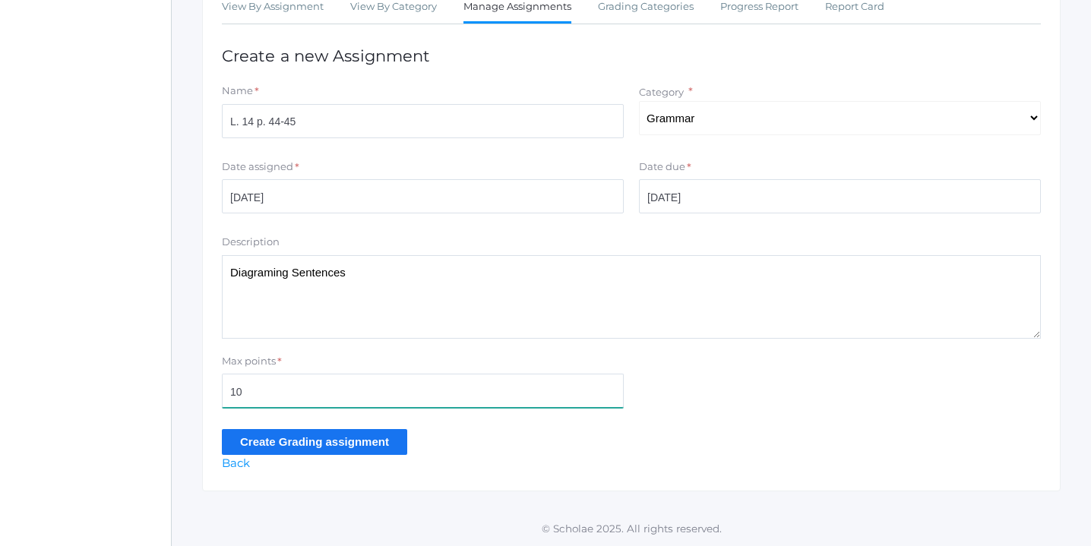
type input "10"
click at [357, 434] on input "Create Grading assignment" at bounding box center [314, 441] width 185 height 25
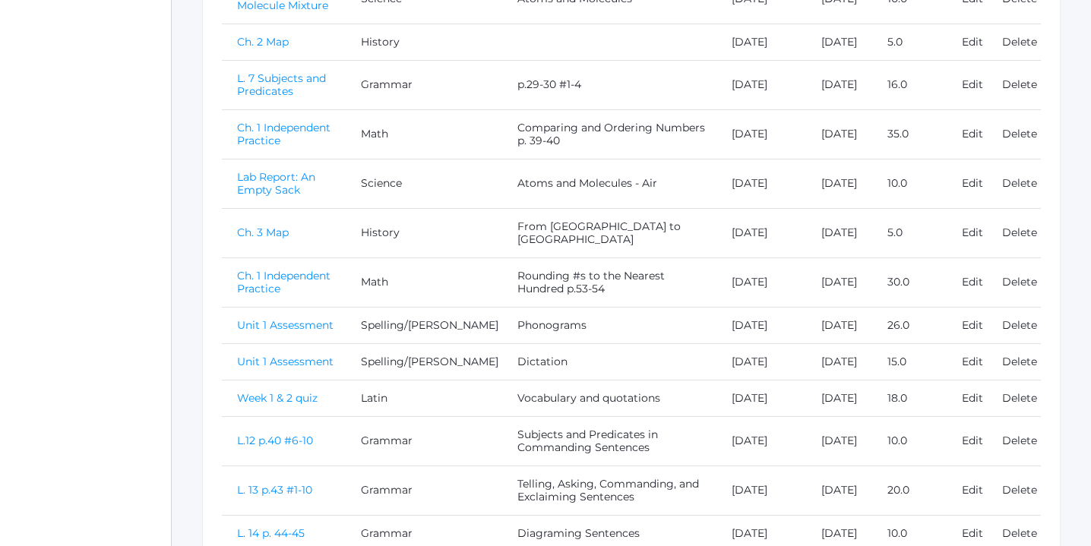
scroll to position [727, 0]
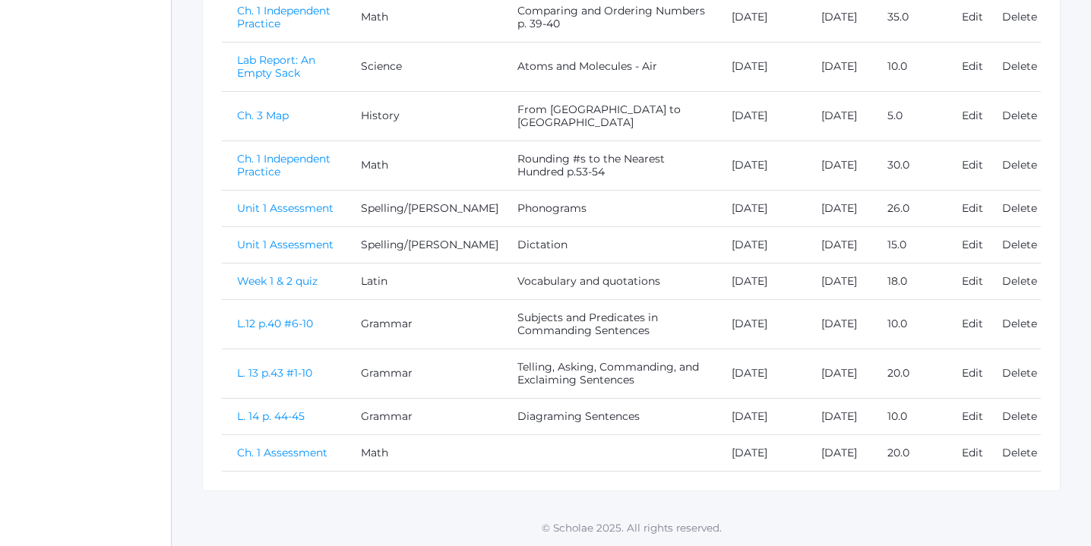
click at [273, 317] on link "L.12 p.40 #6-10" at bounding box center [275, 324] width 76 height 14
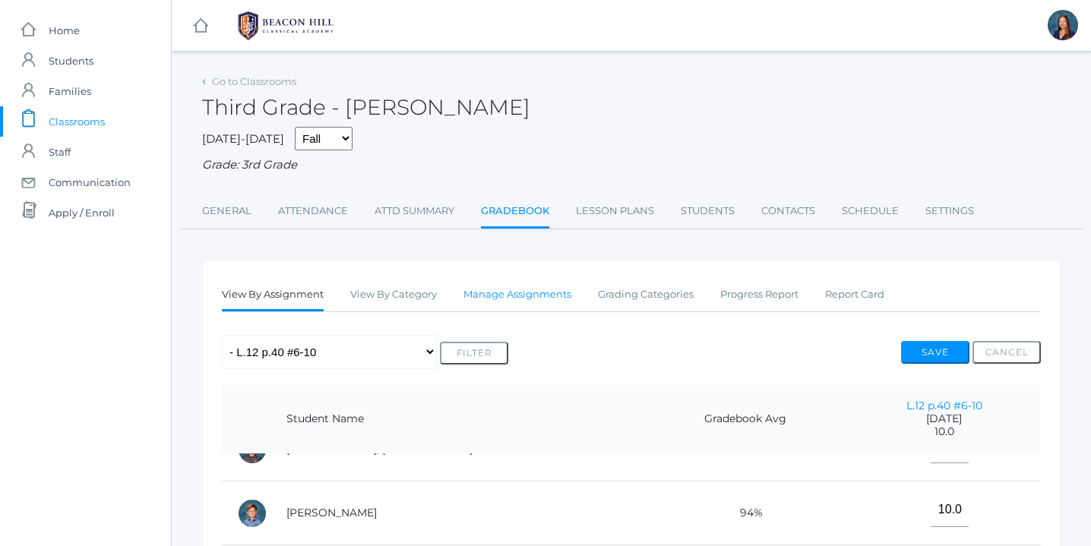
click at [529, 291] on link "Manage Assignments" at bounding box center [517, 294] width 108 height 30
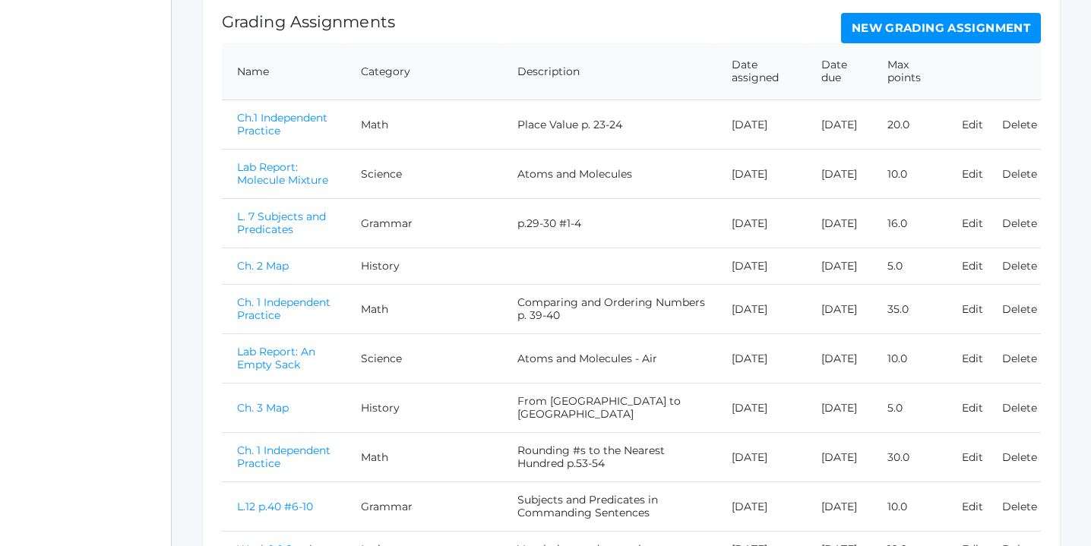
scroll to position [692, 0]
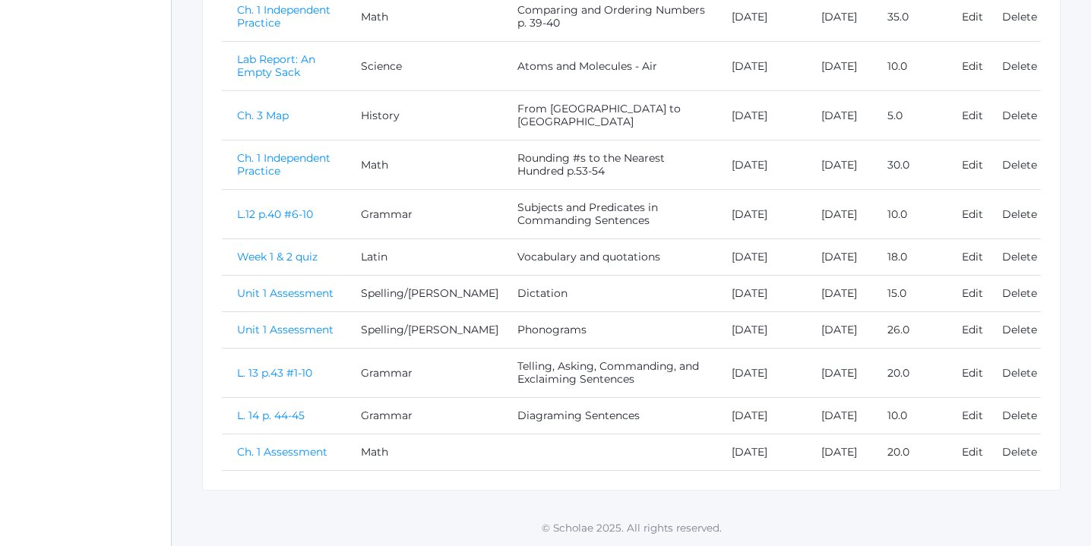
click at [292, 366] on link "L. 13 p.43 #1-10" at bounding box center [274, 373] width 75 height 14
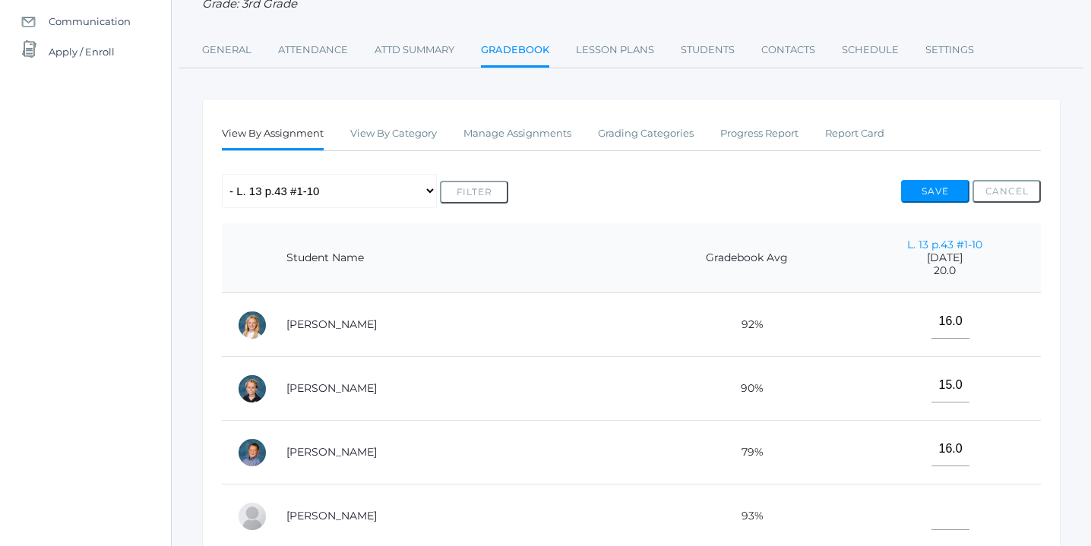
scroll to position [167, 0]
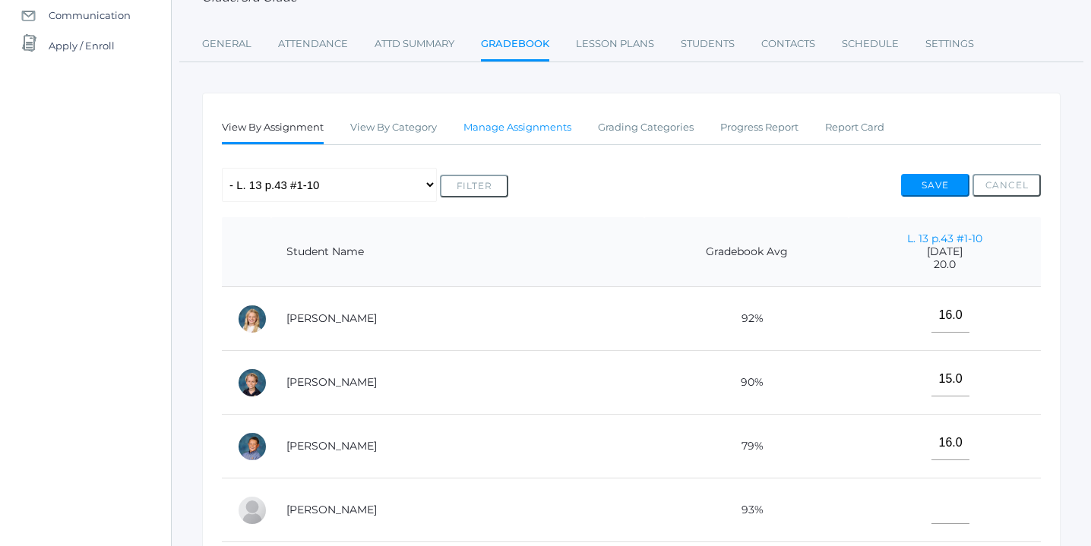
click at [545, 124] on link "Manage Assignments" at bounding box center [517, 127] width 108 height 30
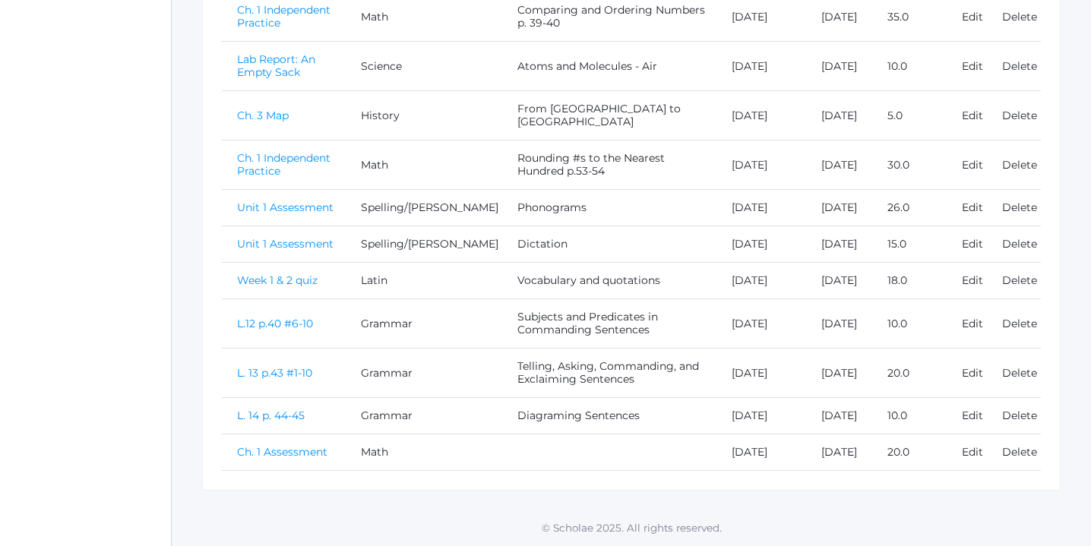
scroll to position [692, 0]
click at [274, 409] on link "L. 14 p. 44-45" at bounding box center [271, 416] width 68 height 14
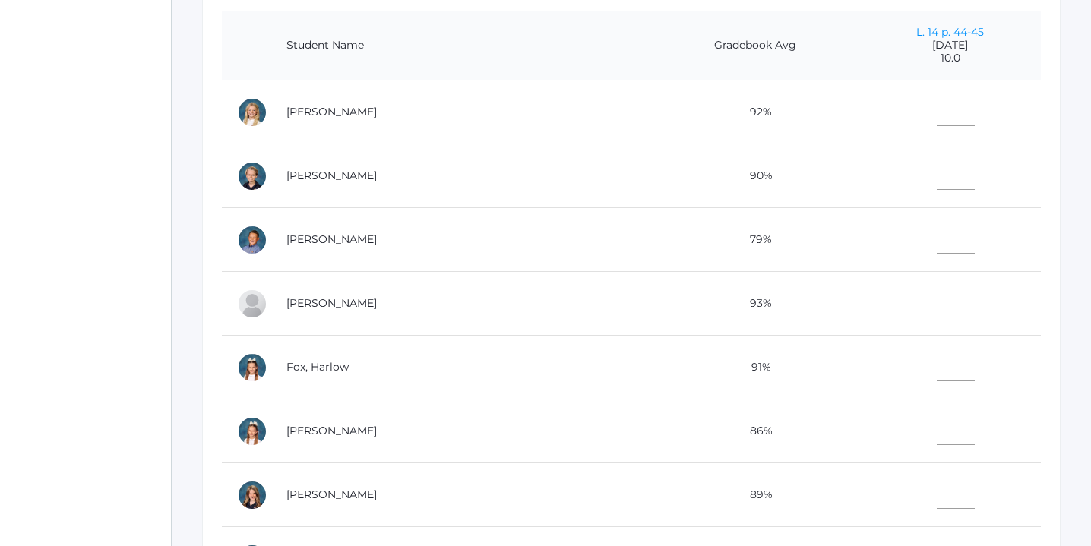
scroll to position [374, 0]
click at [936, 112] on input"] "text" at bounding box center [955, 108] width 38 height 34
type input"] "8"
click at [939, 232] on input"] "text" at bounding box center [955, 236] width 38 height 34
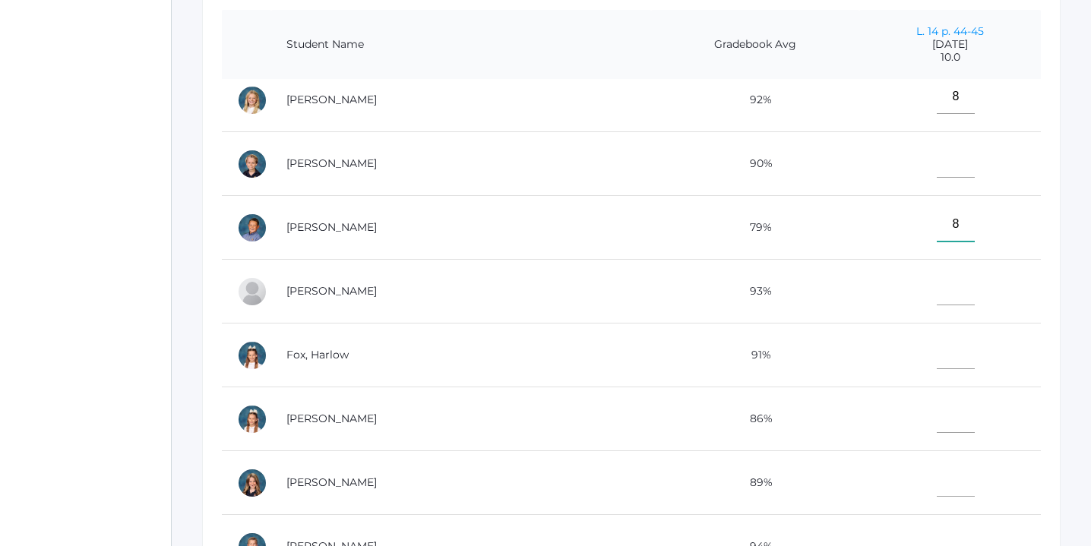
scroll to position [0, 0]
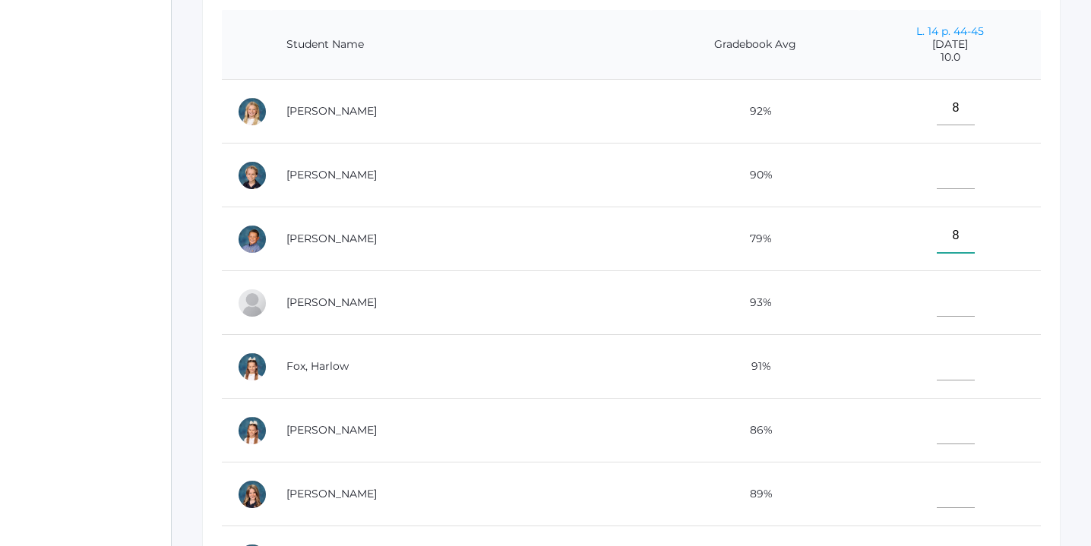
type input"] "8"
click at [936, 169] on input"] "text" at bounding box center [955, 172] width 38 height 34
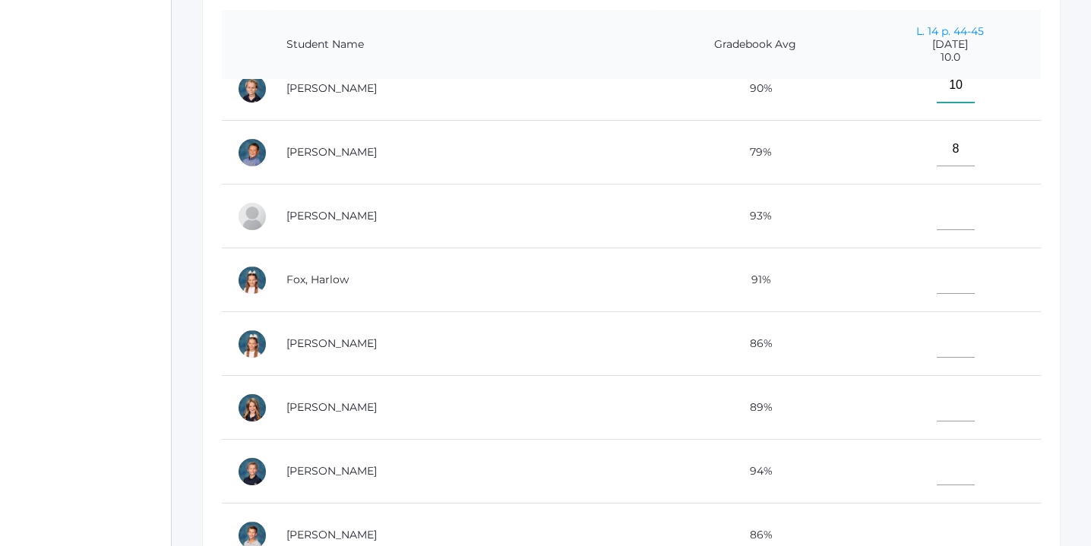
scroll to position [84, 0]
type input"] "10"
click at [940, 210] on input"] "text" at bounding box center [955, 215] width 38 height 34
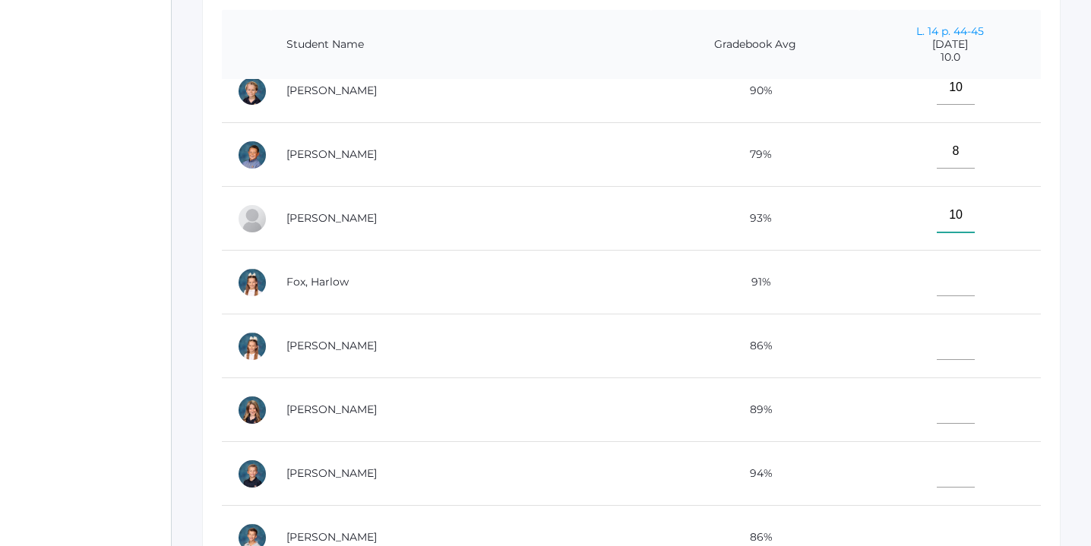
type input"] "10"
click at [942, 283] on input"] "text" at bounding box center [955, 279] width 38 height 34
type input"] "10"
click at [936, 341] on input"] "text" at bounding box center [955, 343] width 38 height 34
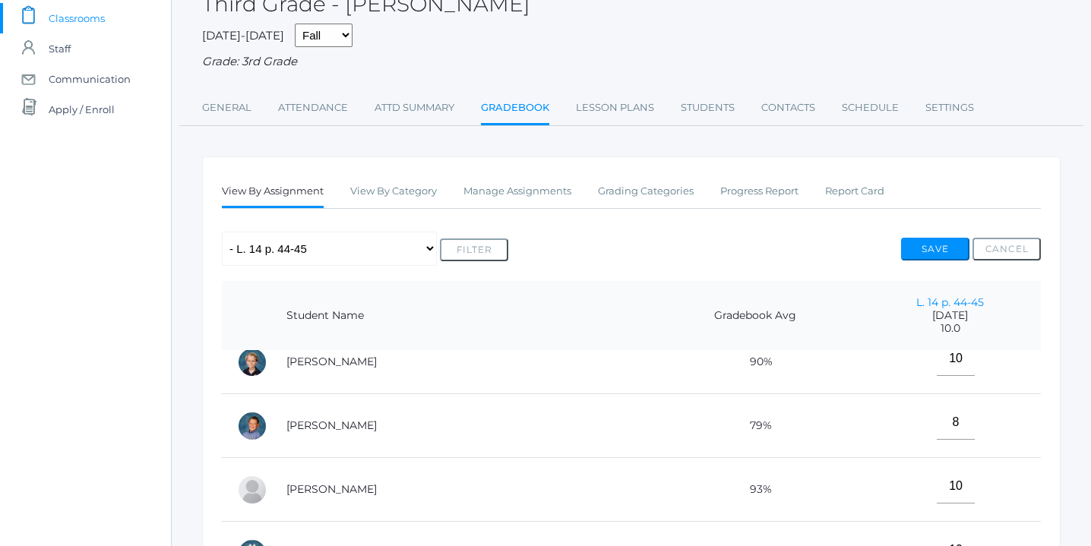
scroll to position [97, 0]
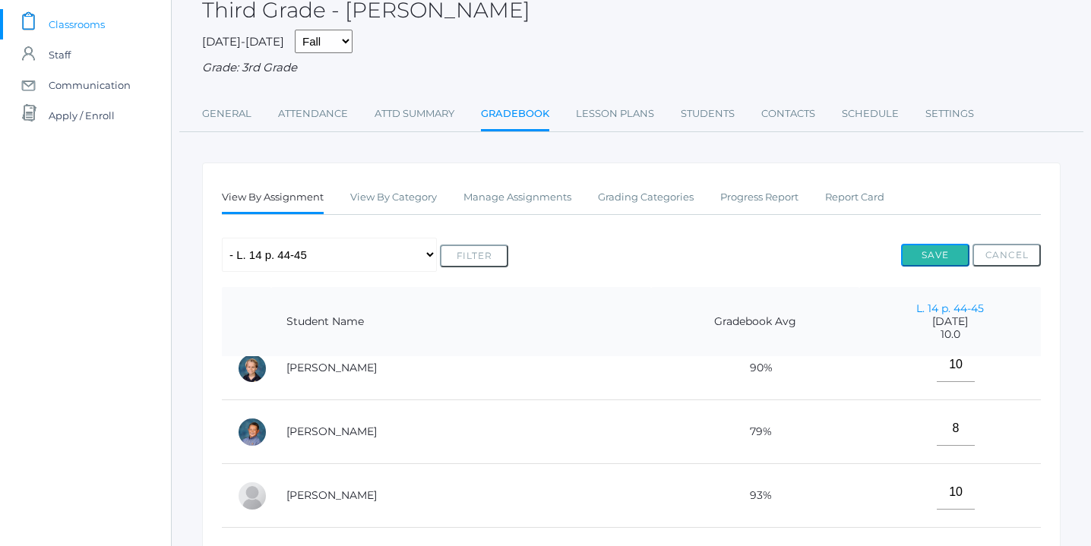
click at [939, 259] on button "Save" at bounding box center [935, 255] width 68 height 23
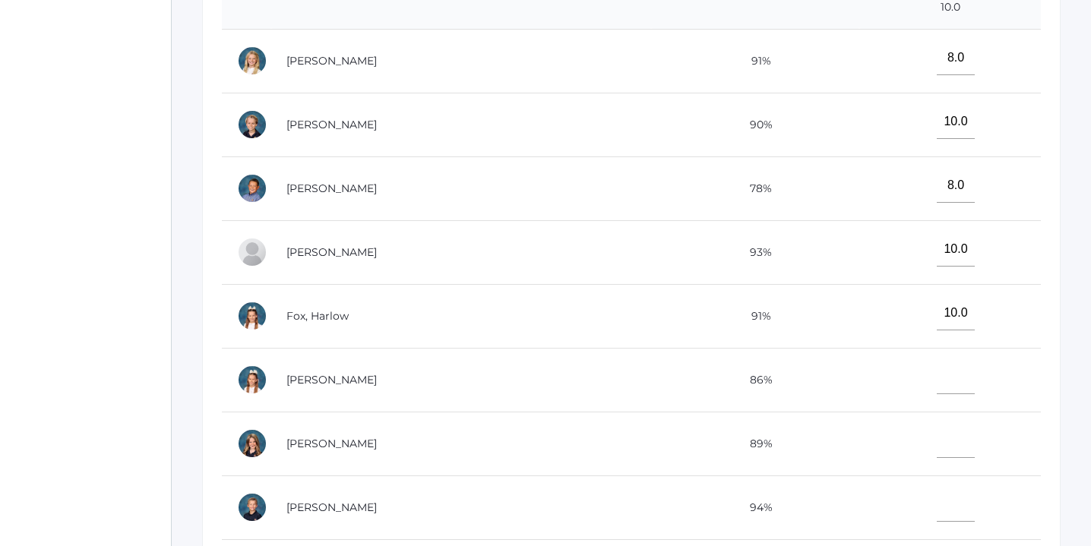
scroll to position [477, 0]
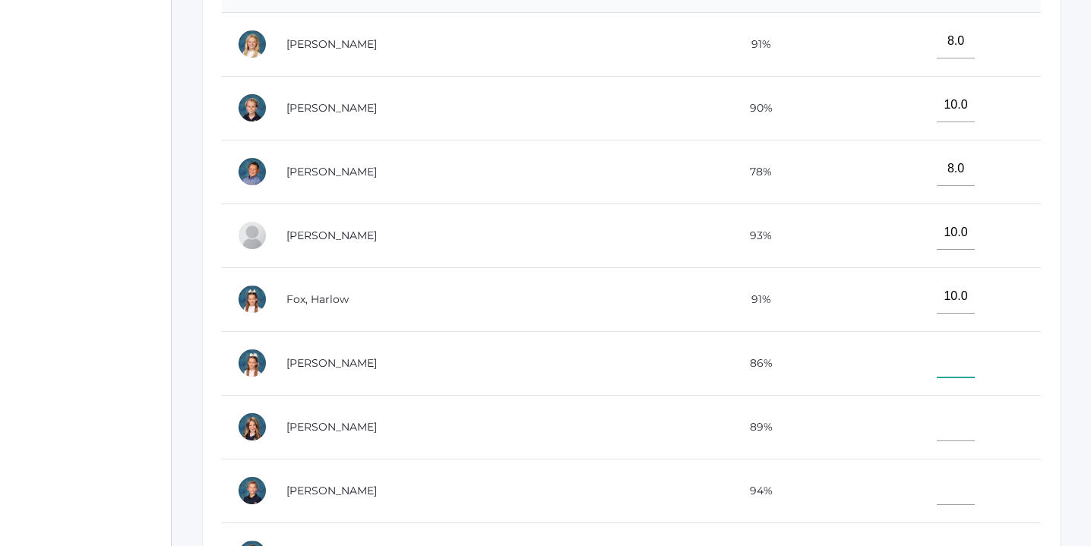
click at [936, 357] on input"] "text" at bounding box center [955, 360] width 38 height 34
type input"] "10"
click at [936, 425] on input"] "text" at bounding box center [955, 424] width 38 height 34
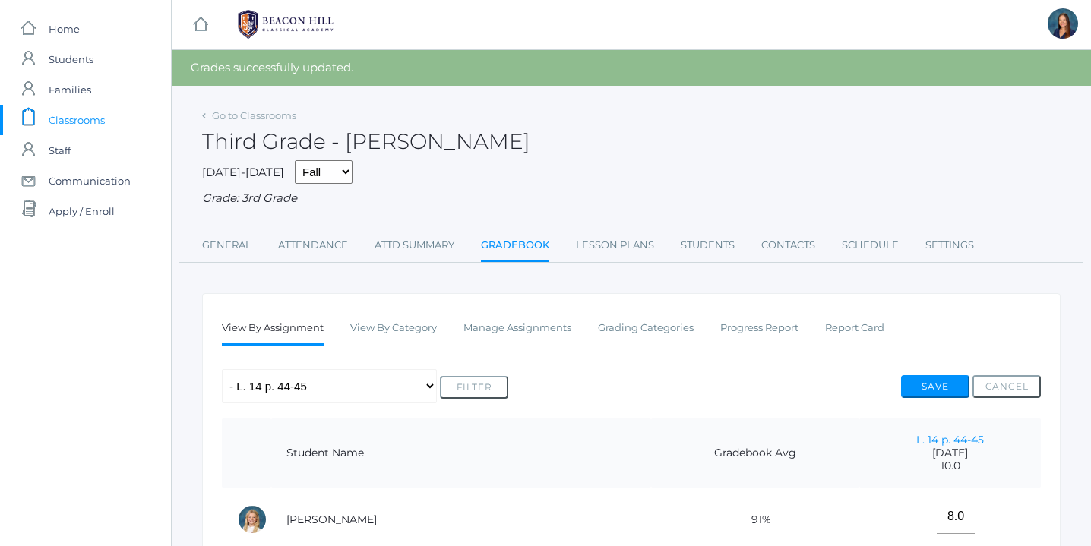
scroll to position [0, 0]
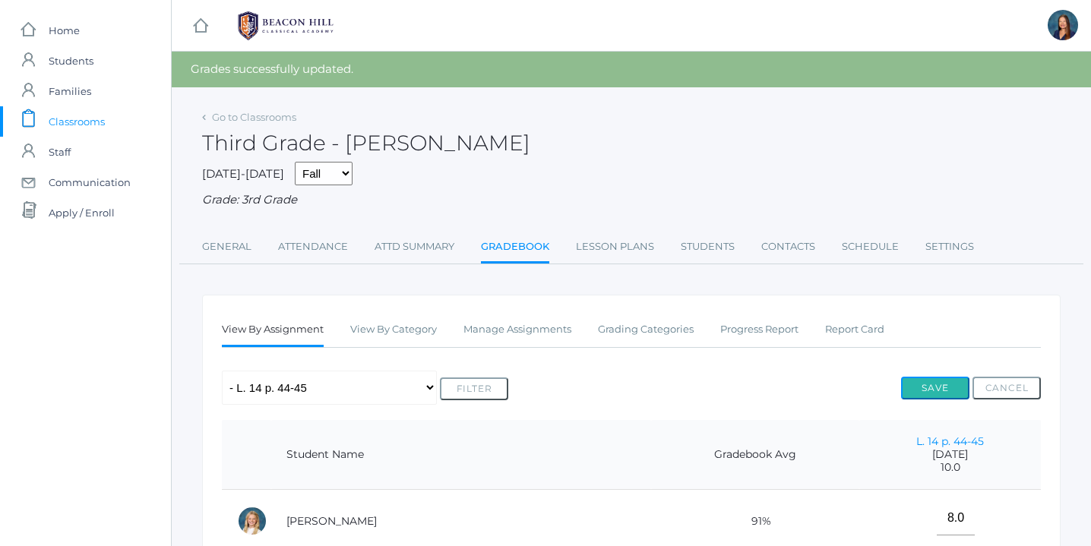
click at [927, 384] on button "Save" at bounding box center [935, 388] width 68 height 23
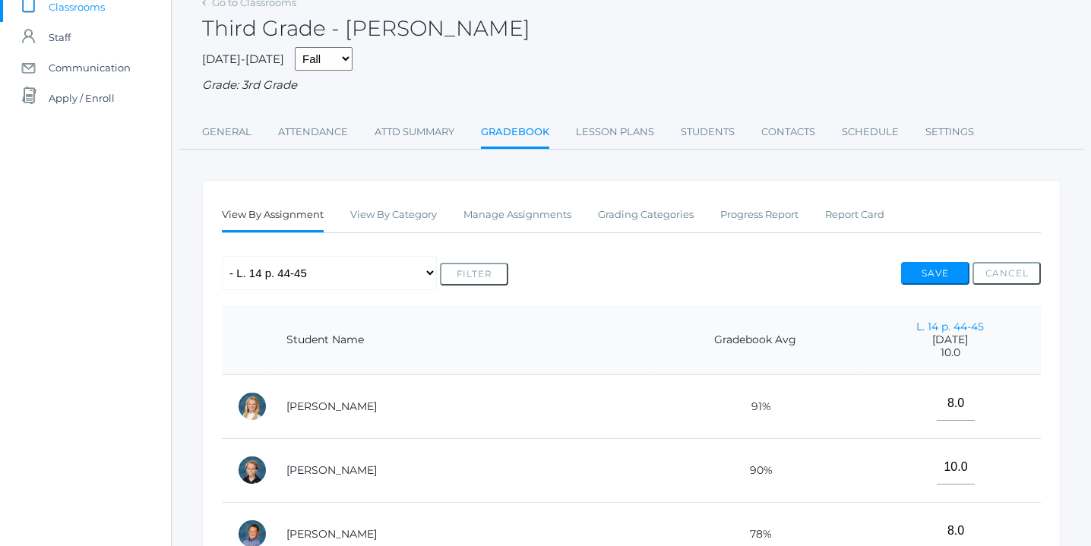
scroll to position [158, 0]
